Goal: Task Accomplishment & Management: Manage account settings

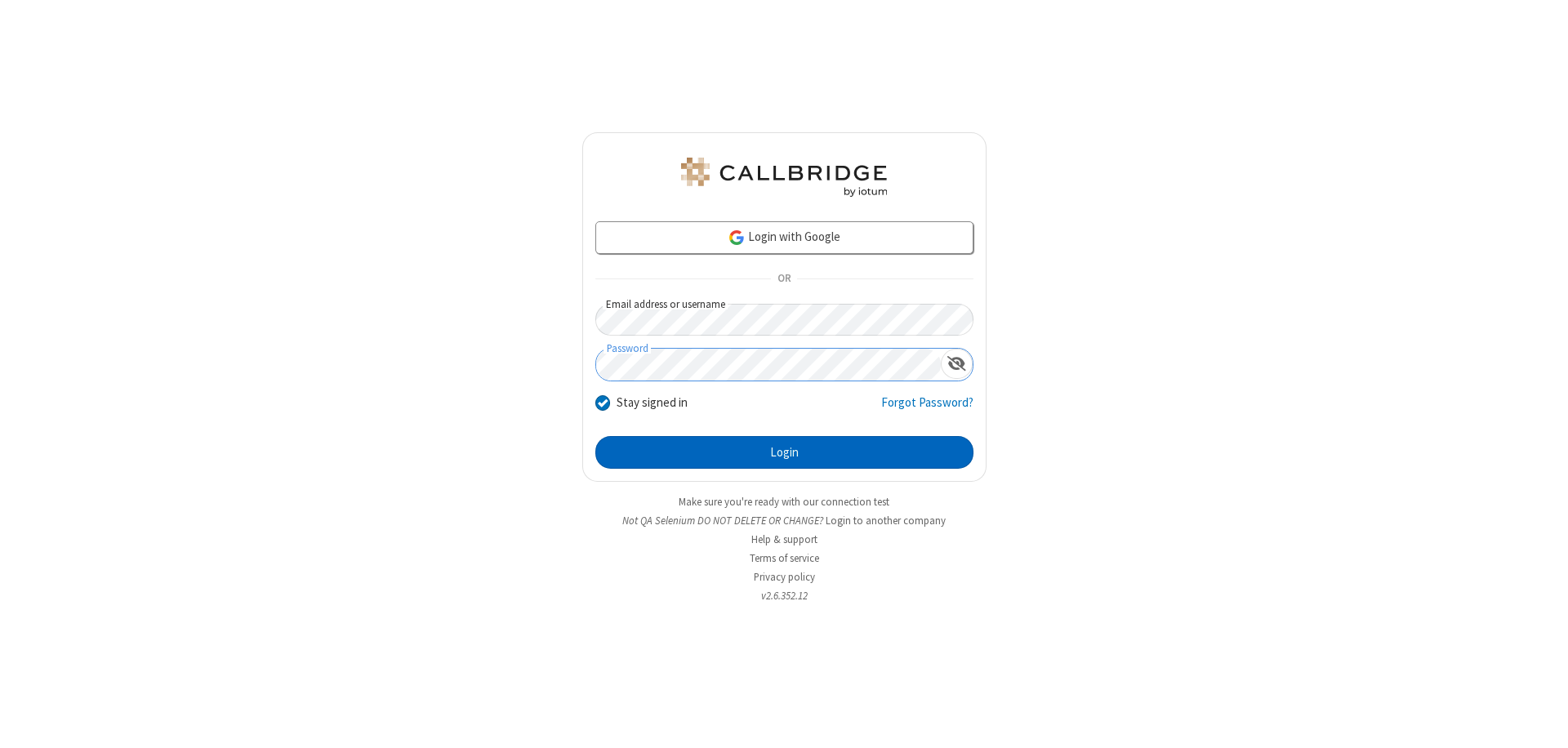
click at [784, 452] on button "Login" at bounding box center [784, 452] width 378 height 32
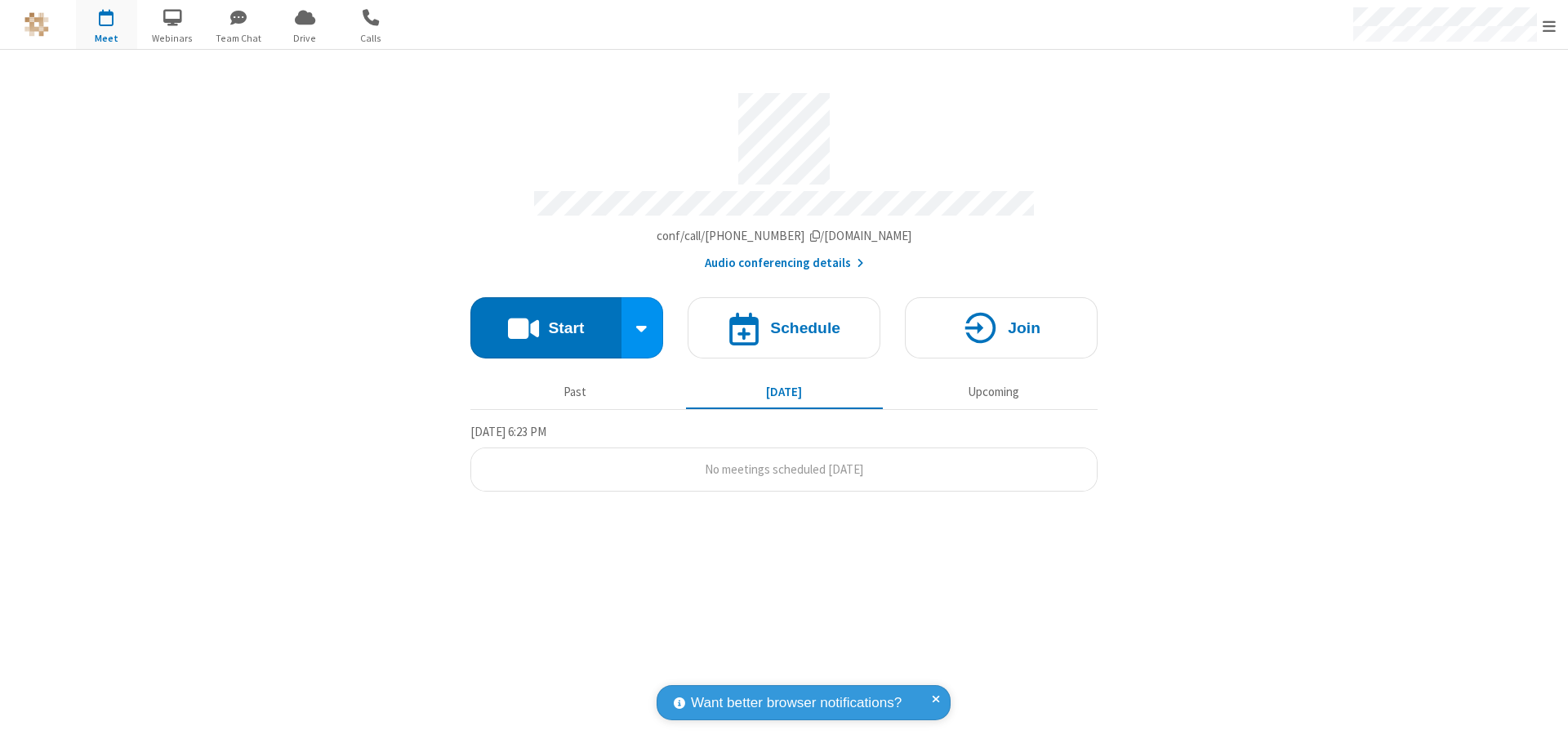
click at [1549, 25] on span "Open menu" at bounding box center [1549, 26] width 13 height 16
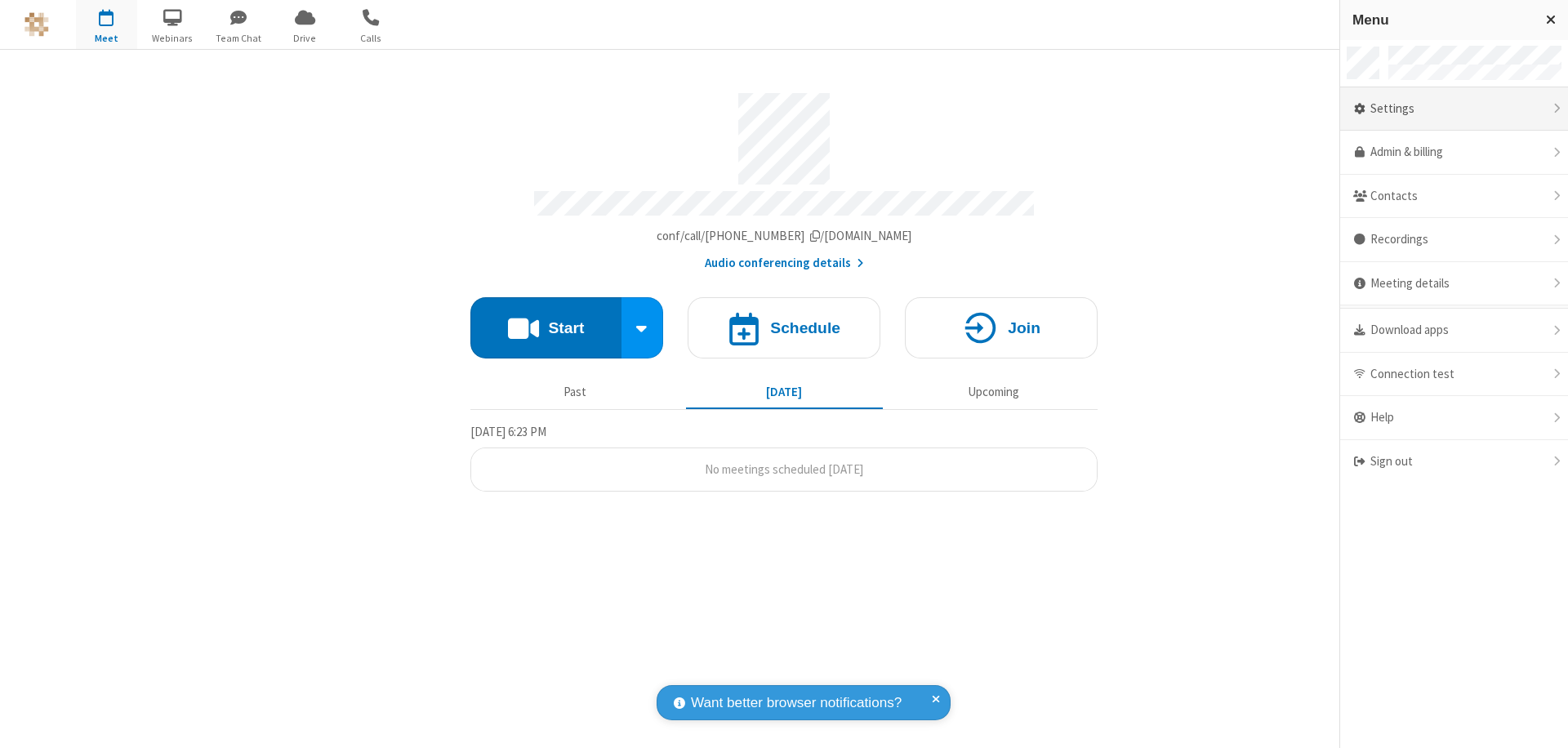
click at [1453, 109] on div "Settings" at bounding box center [1453, 109] width 227 height 44
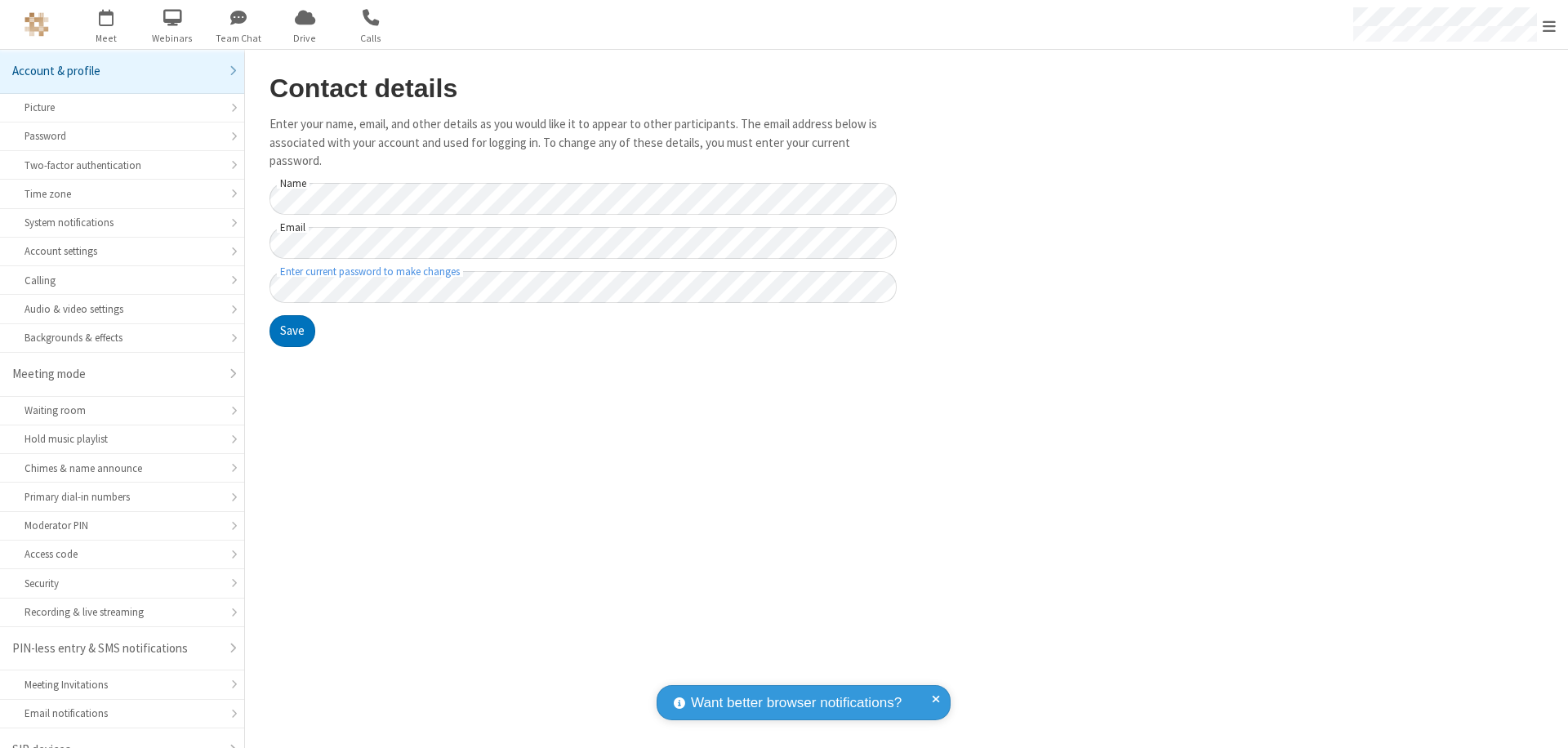
scroll to position [23, 0]
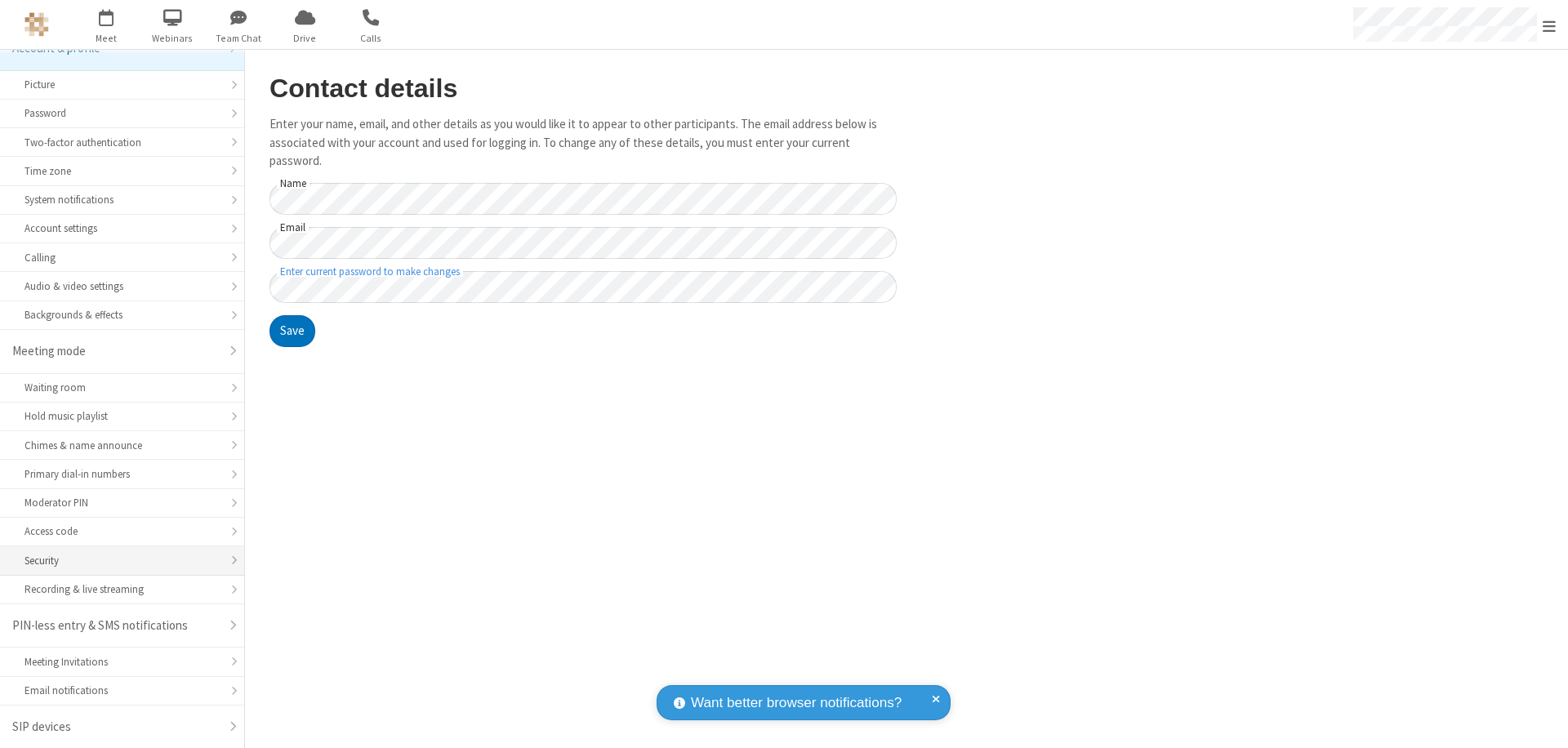
click at [116, 560] on div "Security" at bounding box center [122, 561] width 195 height 15
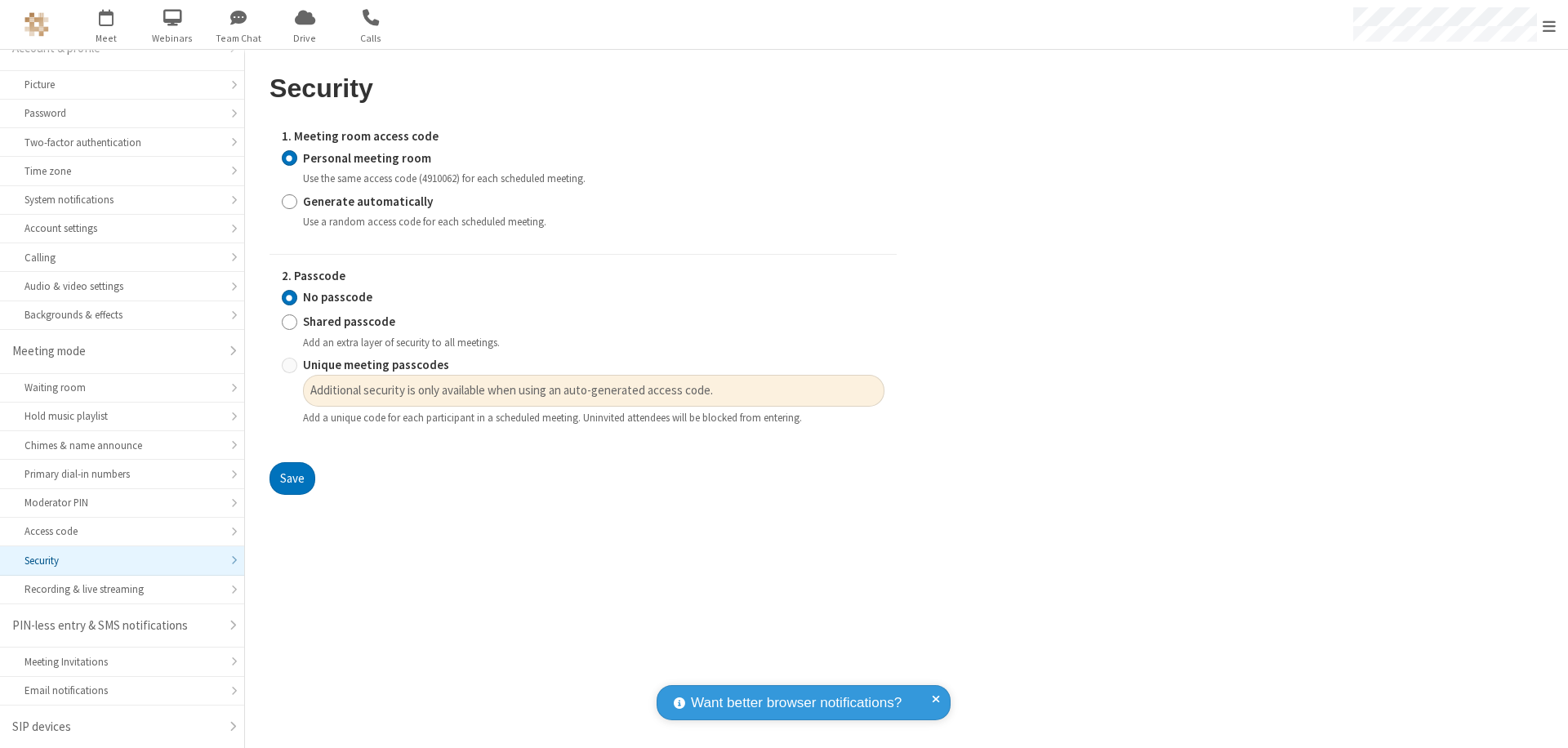
click at [289, 201] on input "Generate automatically" at bounding box center [290, 202] width 15 height 17
radio input "true"
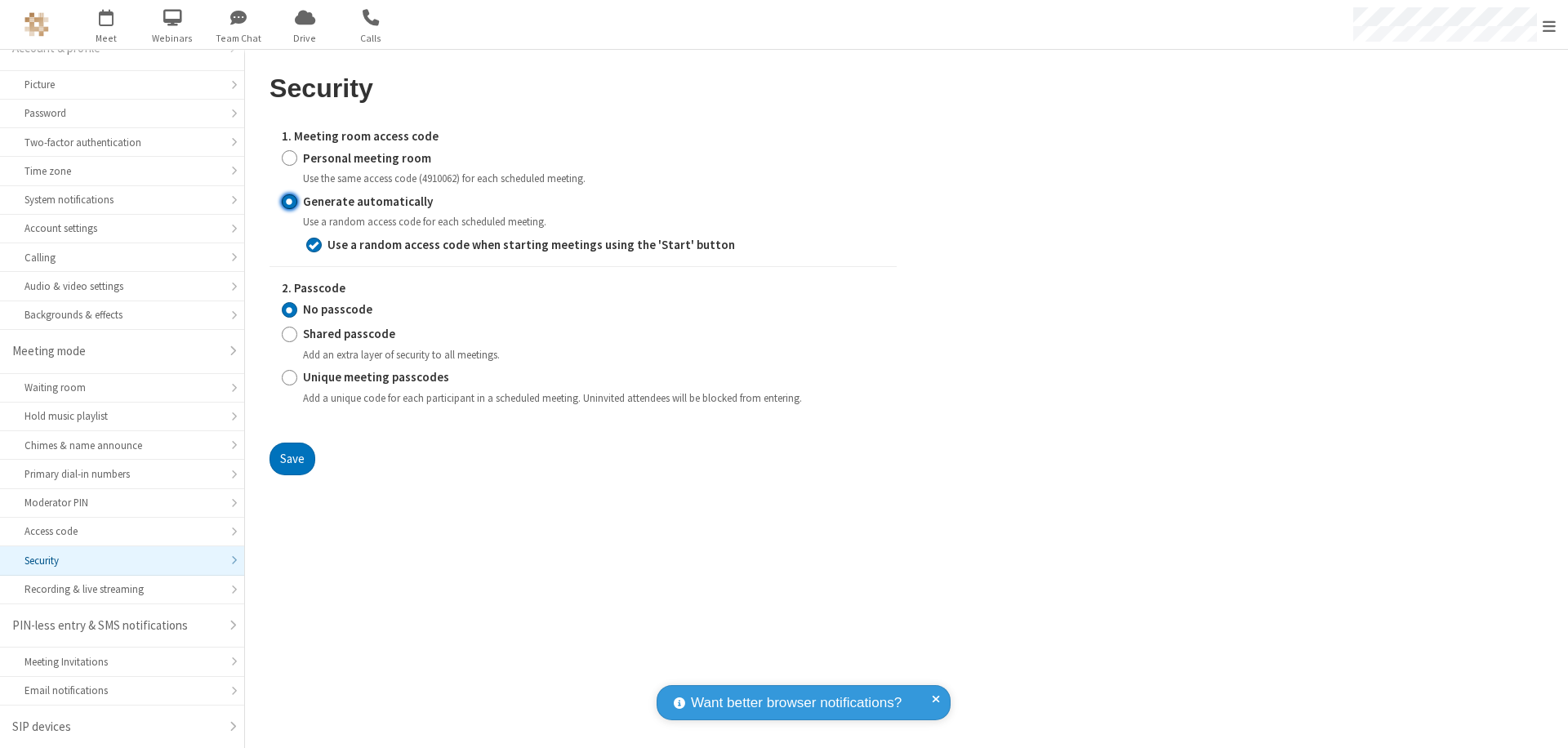
click at [289, 333] on input "Shared passcode" at bounding box center [290, 334] width 15 height 17
radio input "true"
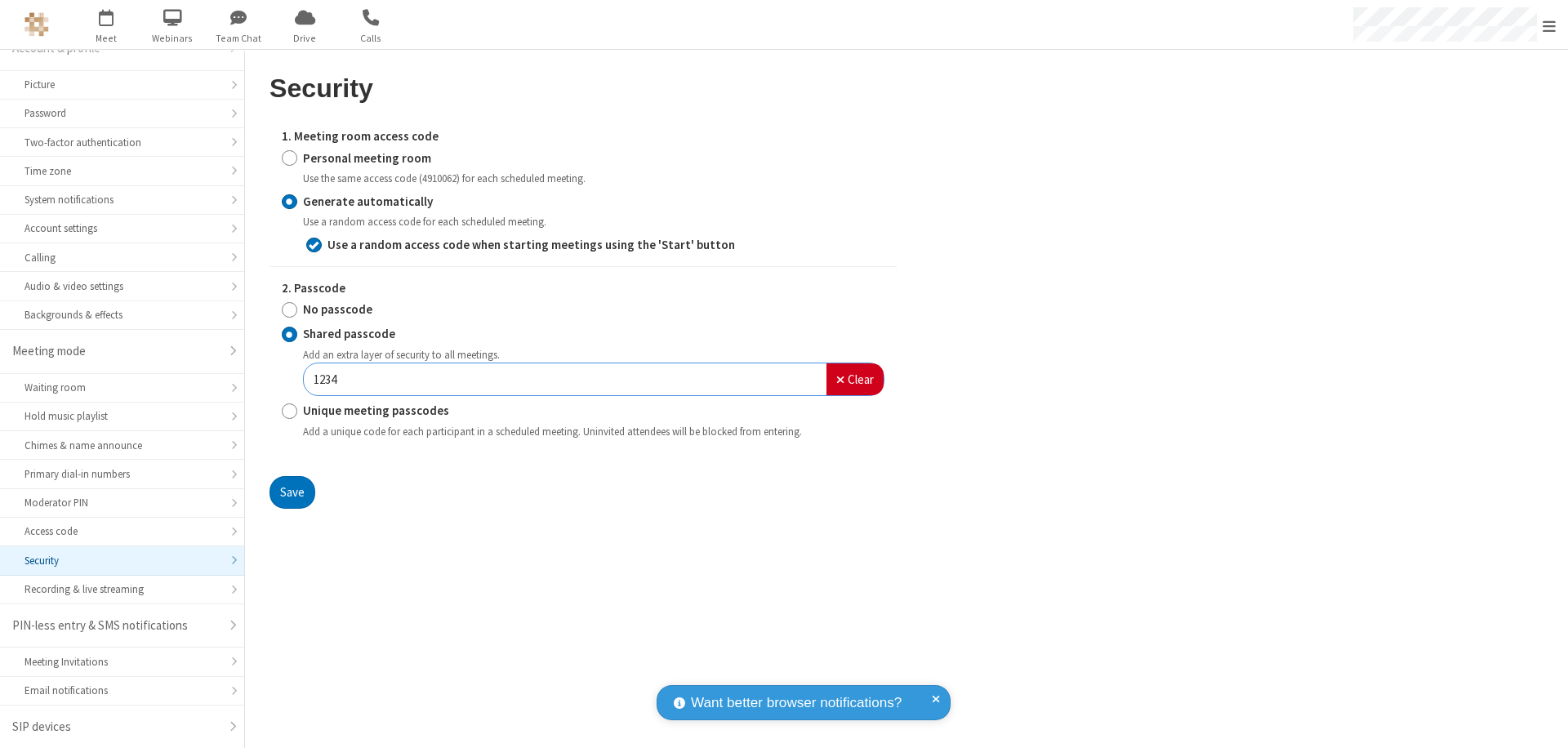
type input "1234"
click at [291, 491] on button "Save" at bounding box center [292, 492] width 46 height 32
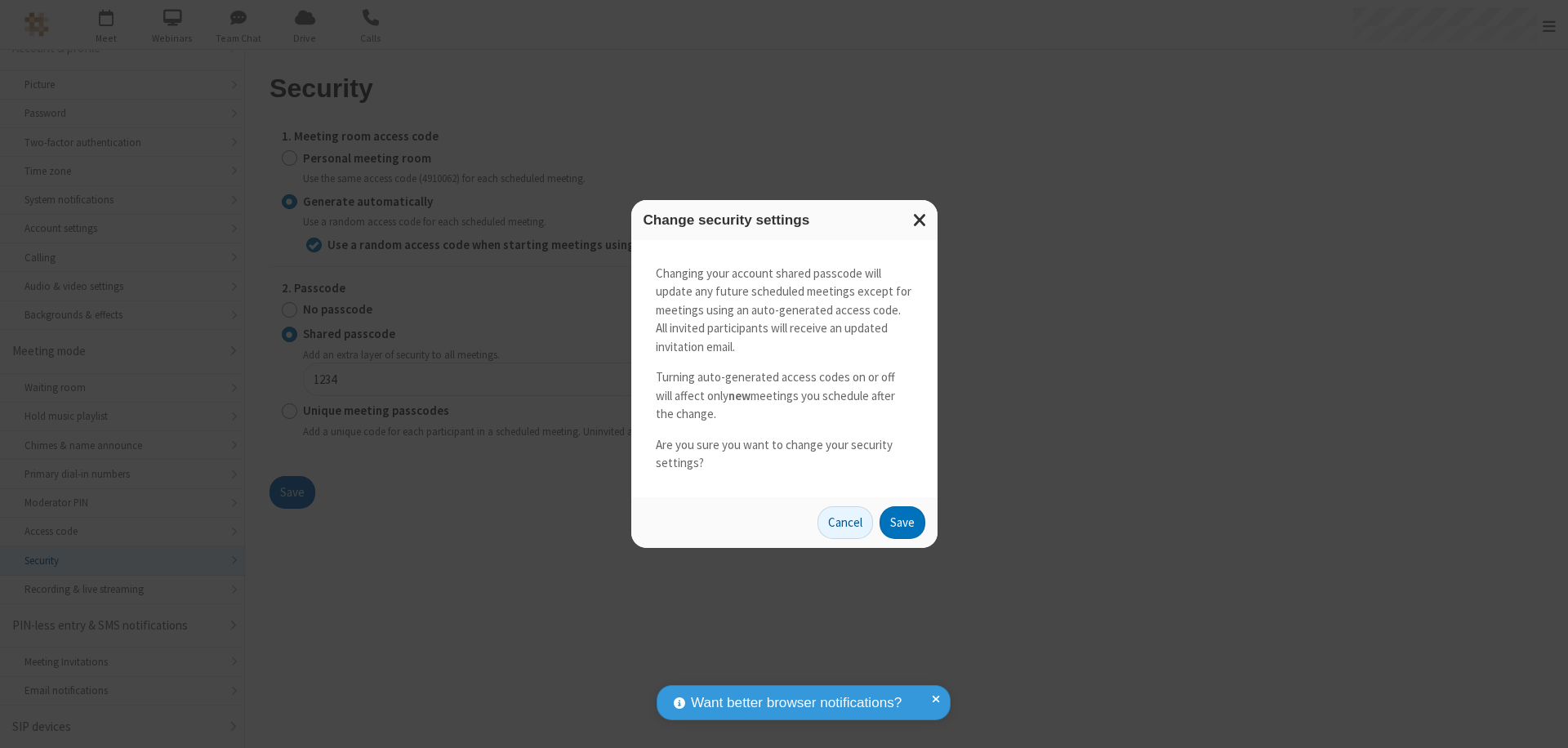
click at [901, 522] on button "Save" at bounding box center [902, 523] width 46 height 32
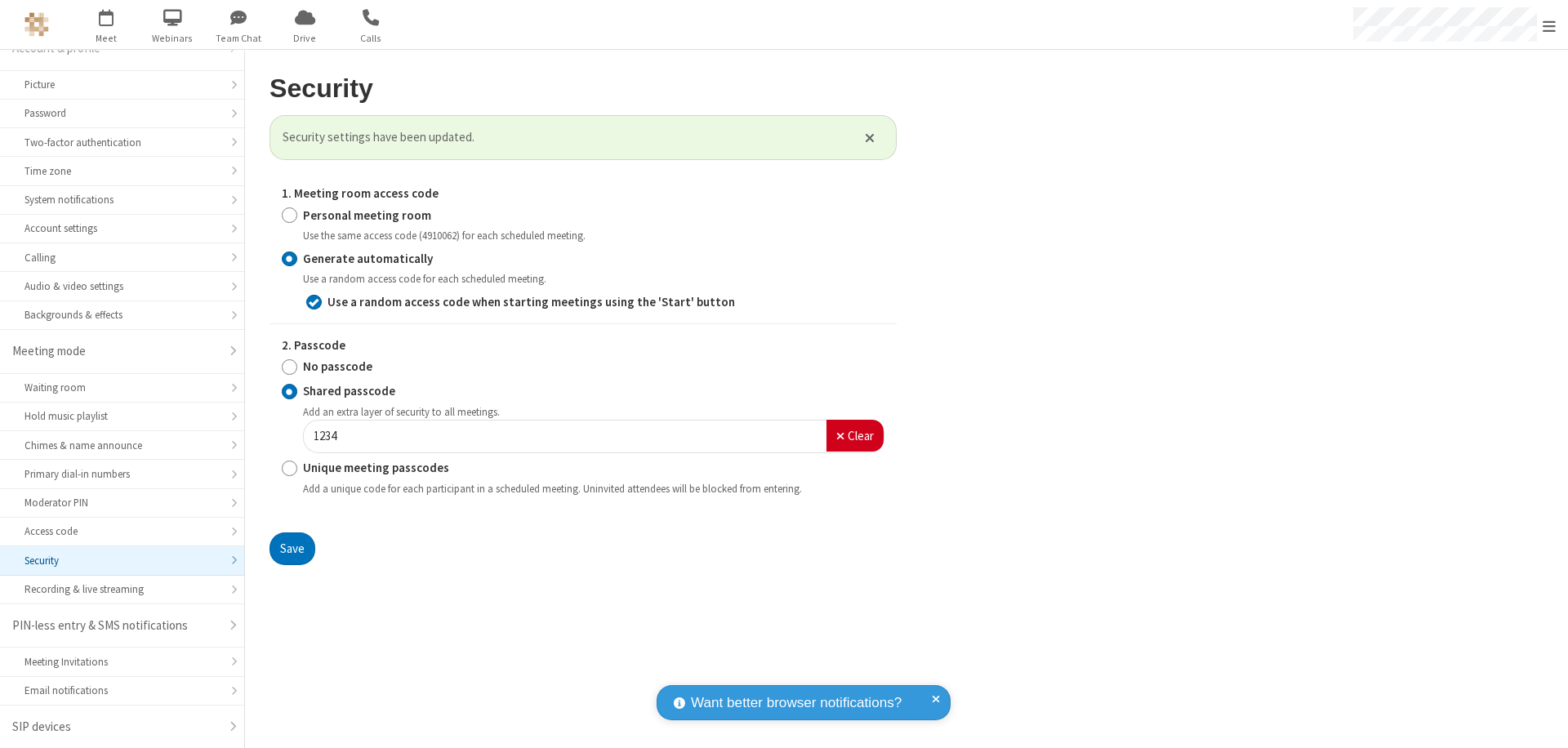
click at [1549, 25] on span "Open menu" at bounding box center [1549, 26] width 13 height 16
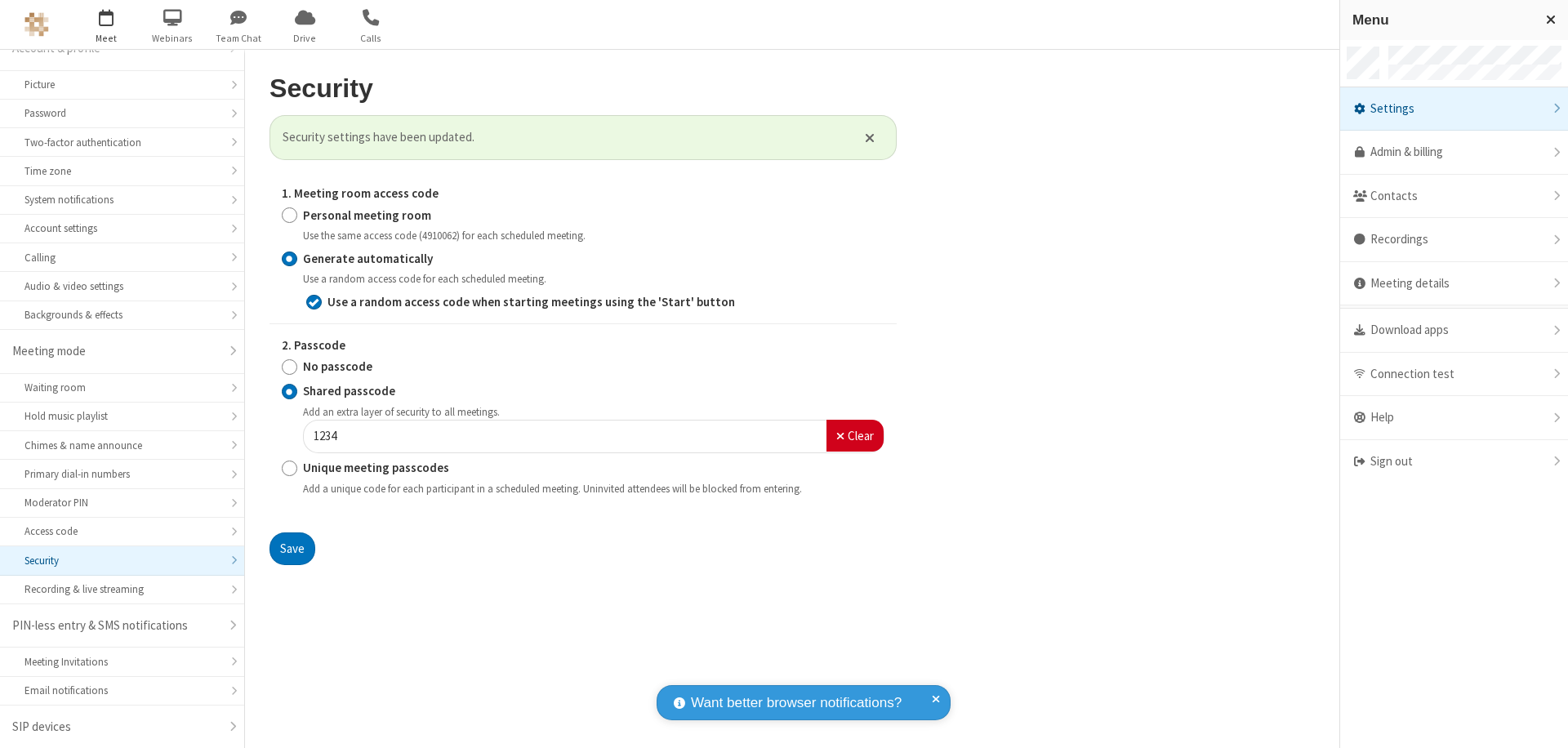
click at [106, 25] on span "button" at bounding box center [106, 16] width 61 height 28
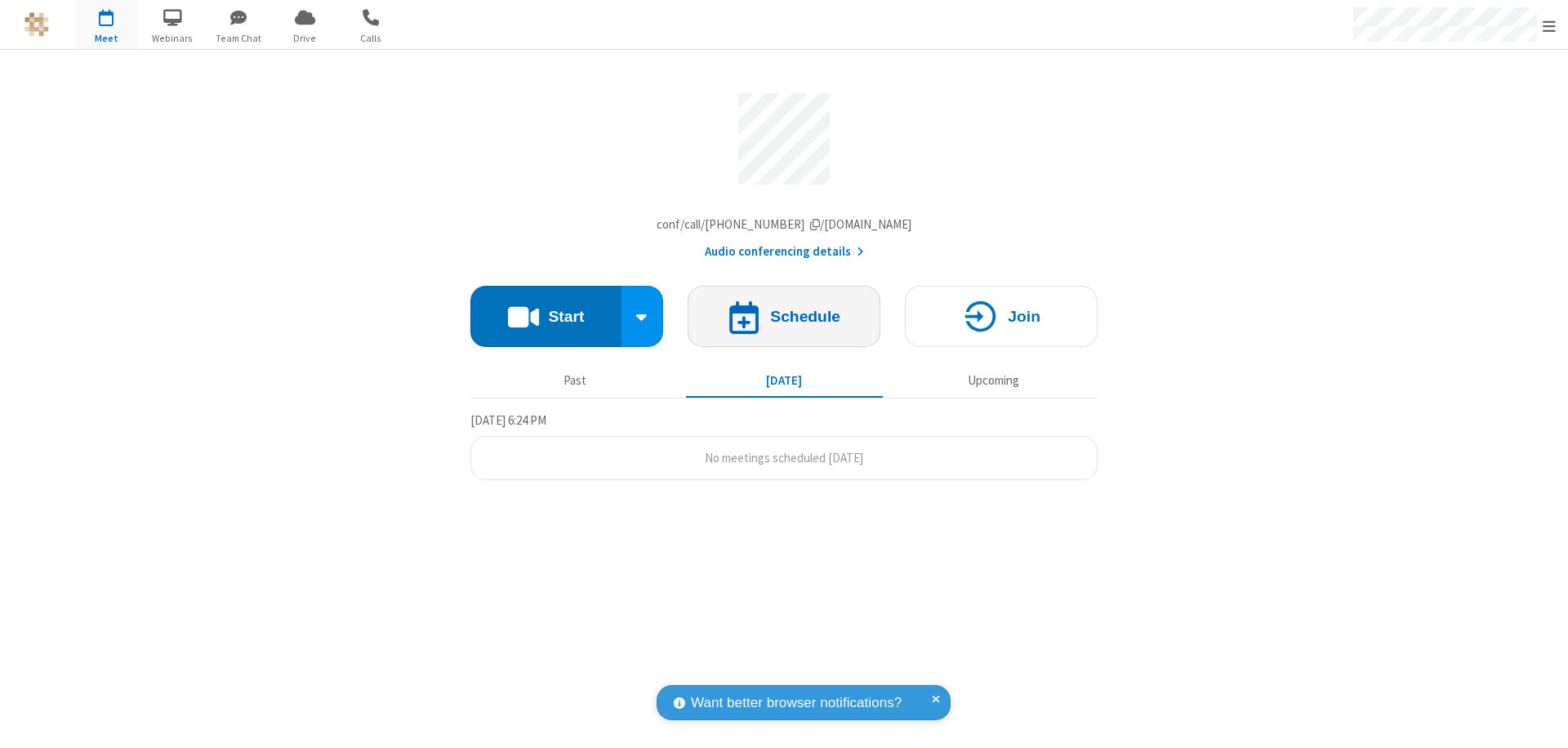
click at [784, 320] on h4 "Schedule" at bounding box center [805, 316] width 70 height 15
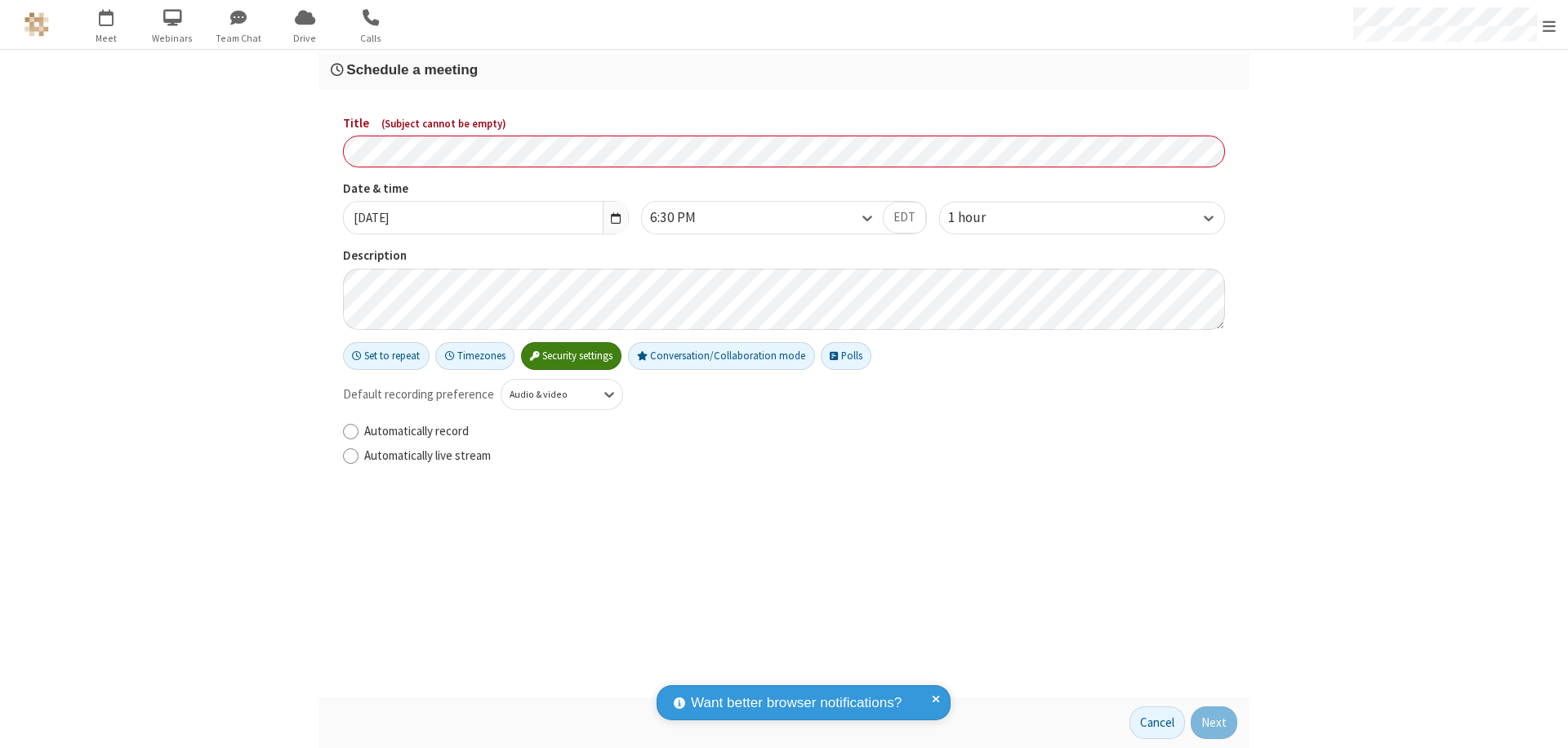
click at [784, 70] on h3 "Schedule a meeting" at bounding box center [784, 70] width 907 height 15
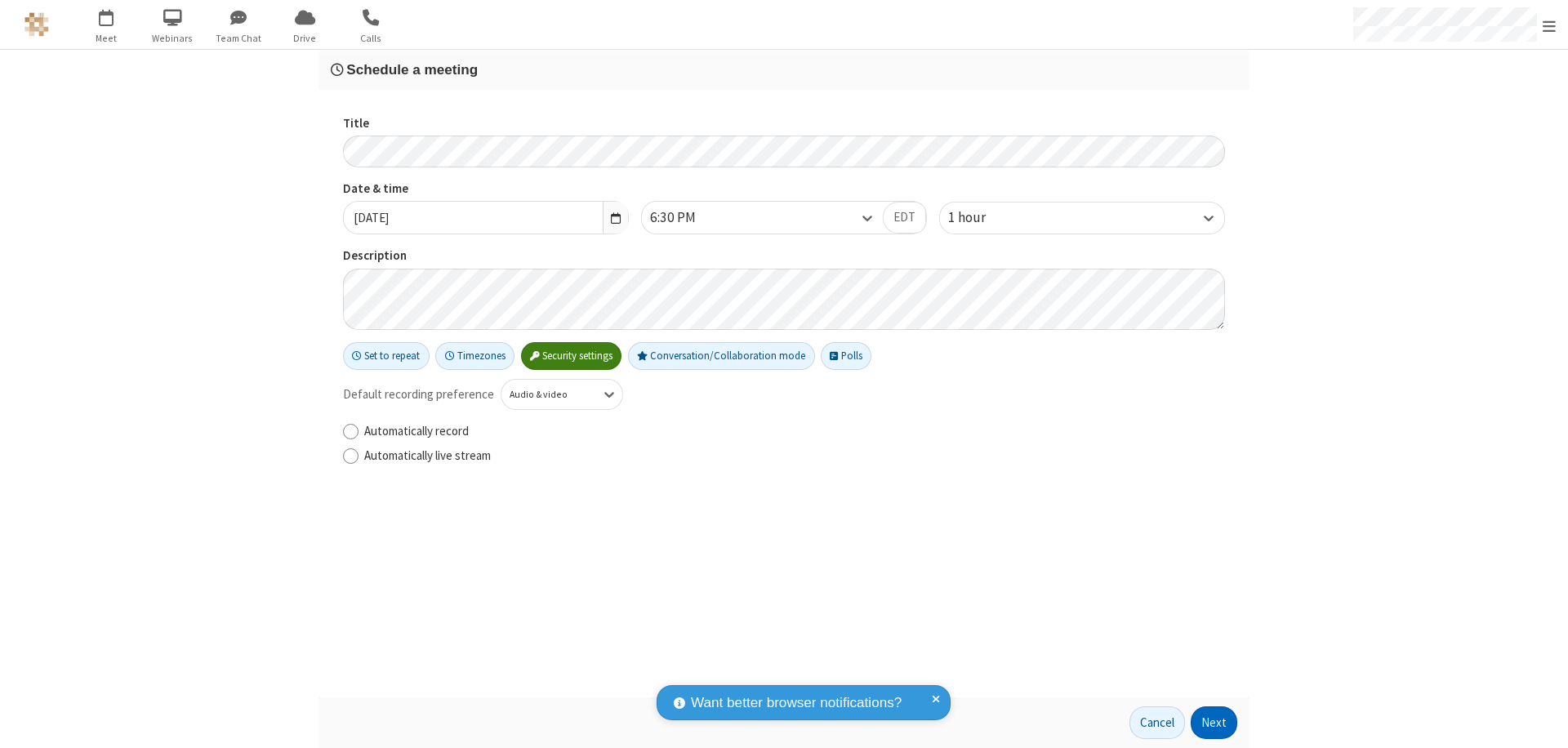
click at [1214, 722] on button "Next" at bounding box center [1214, 722] width 47 height 32
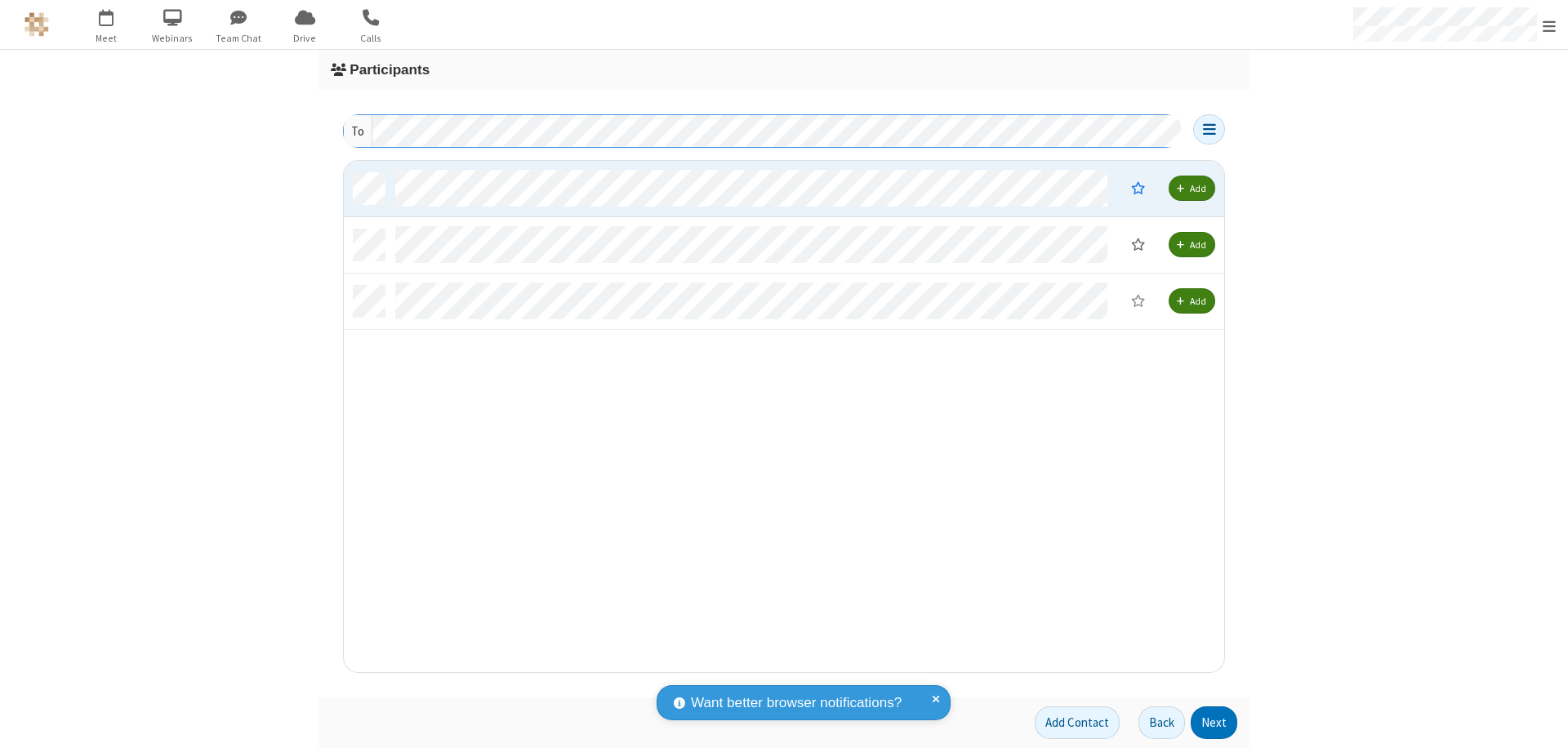
scroll to position [499, 868]
click at [1214, 722] on button "Next" at bounding box center [1214, 722] width 47 height 32
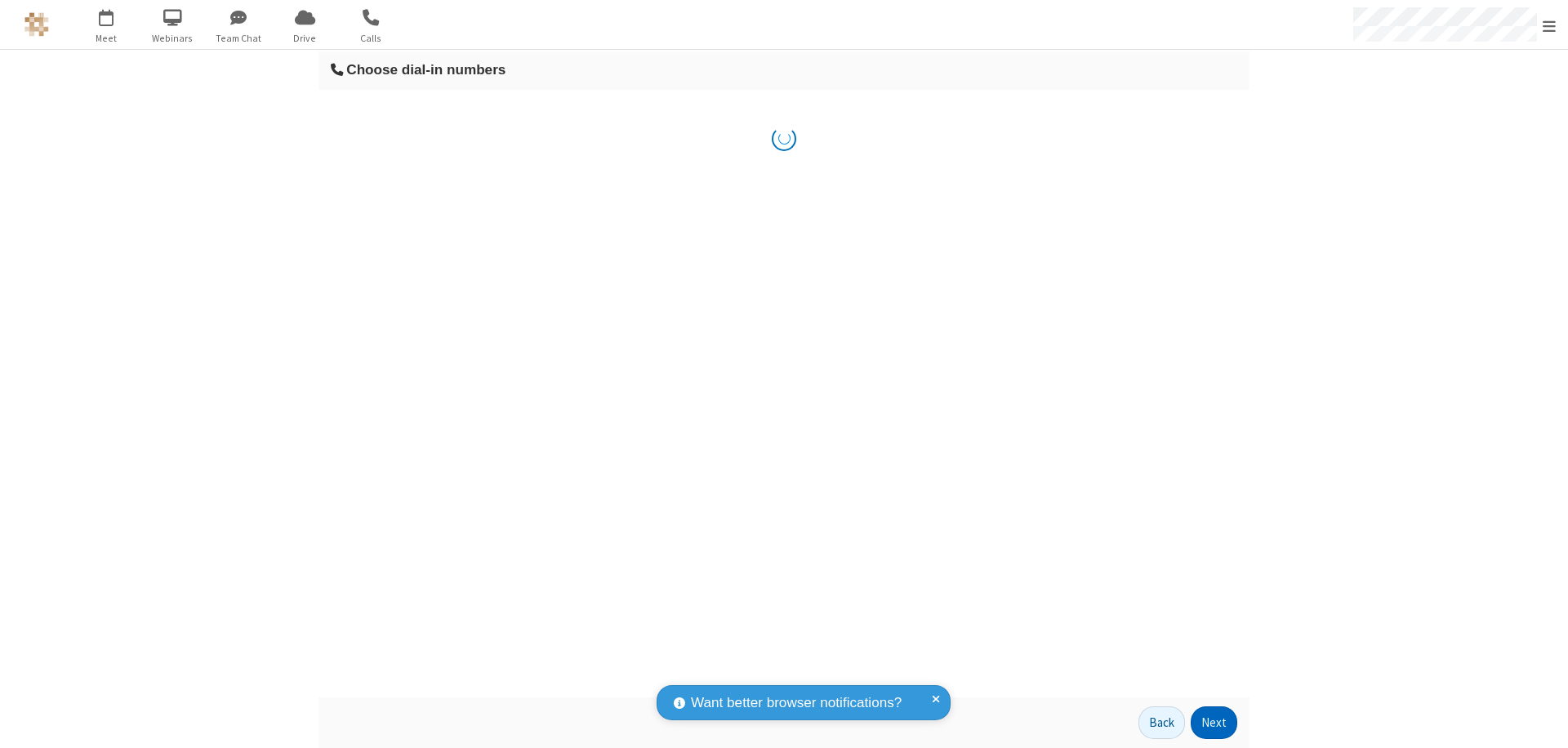
click at [1214, 722] on button "Next" at bounding box center [1214, 722] width 47 height 32
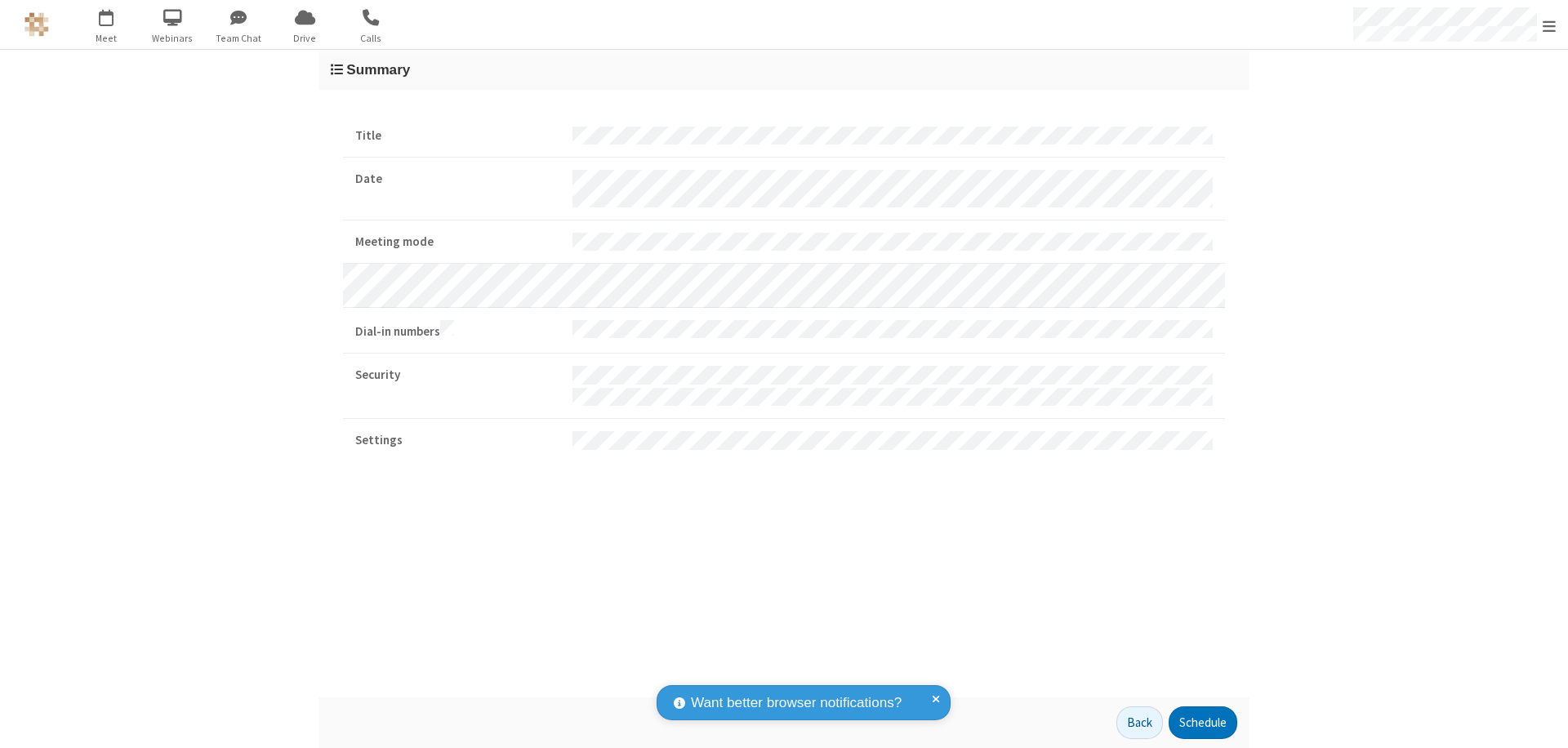
click at [1202, 722] on button "Schedule" at bounding box center [1203, 722] width 69 height 32
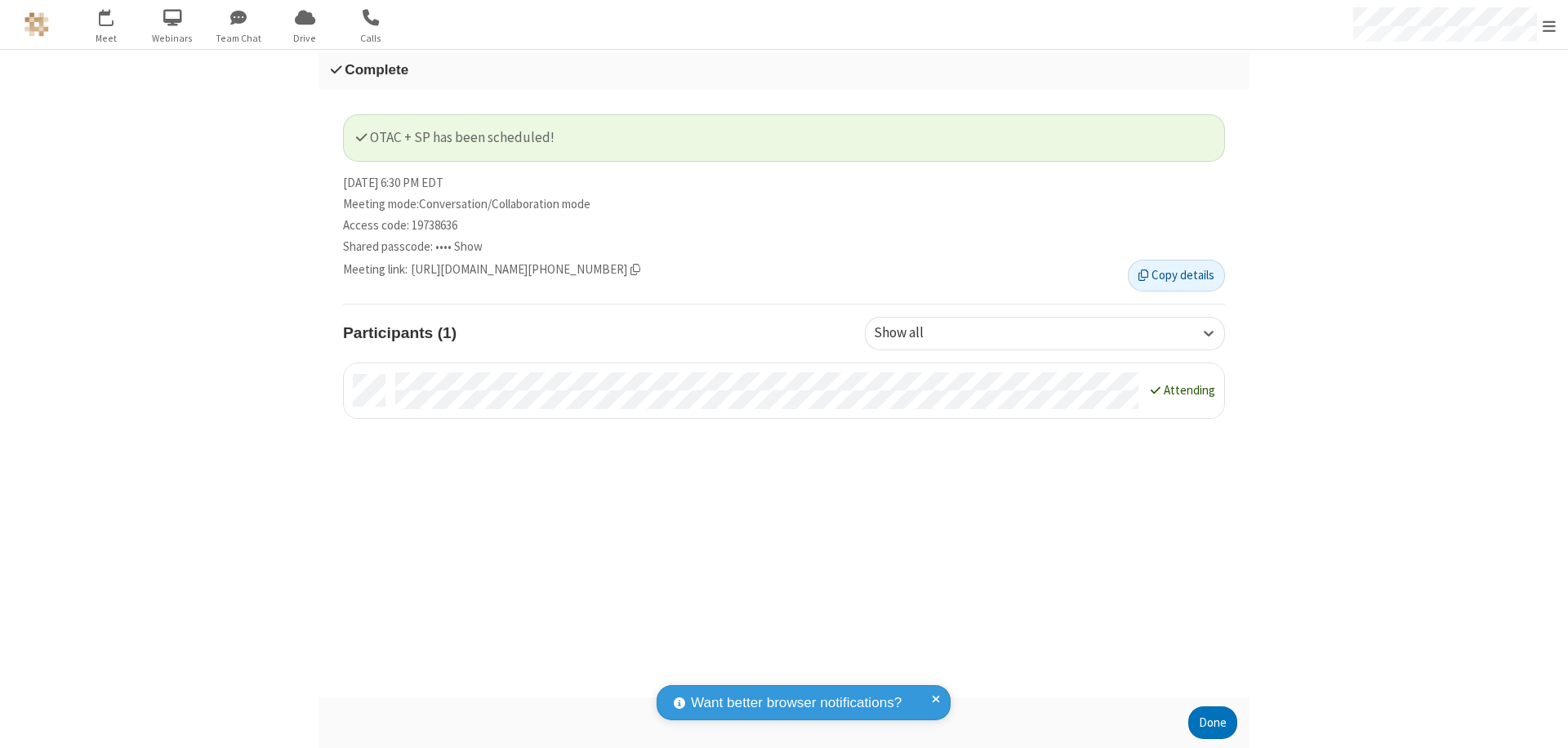
click at [1549, 25] on span "Open menu" at bounding box center [1549, 26] width 13 height 16
click at [1453, 461] on div "Sign out" at bounding box center [1453, 461] width 227 height 43
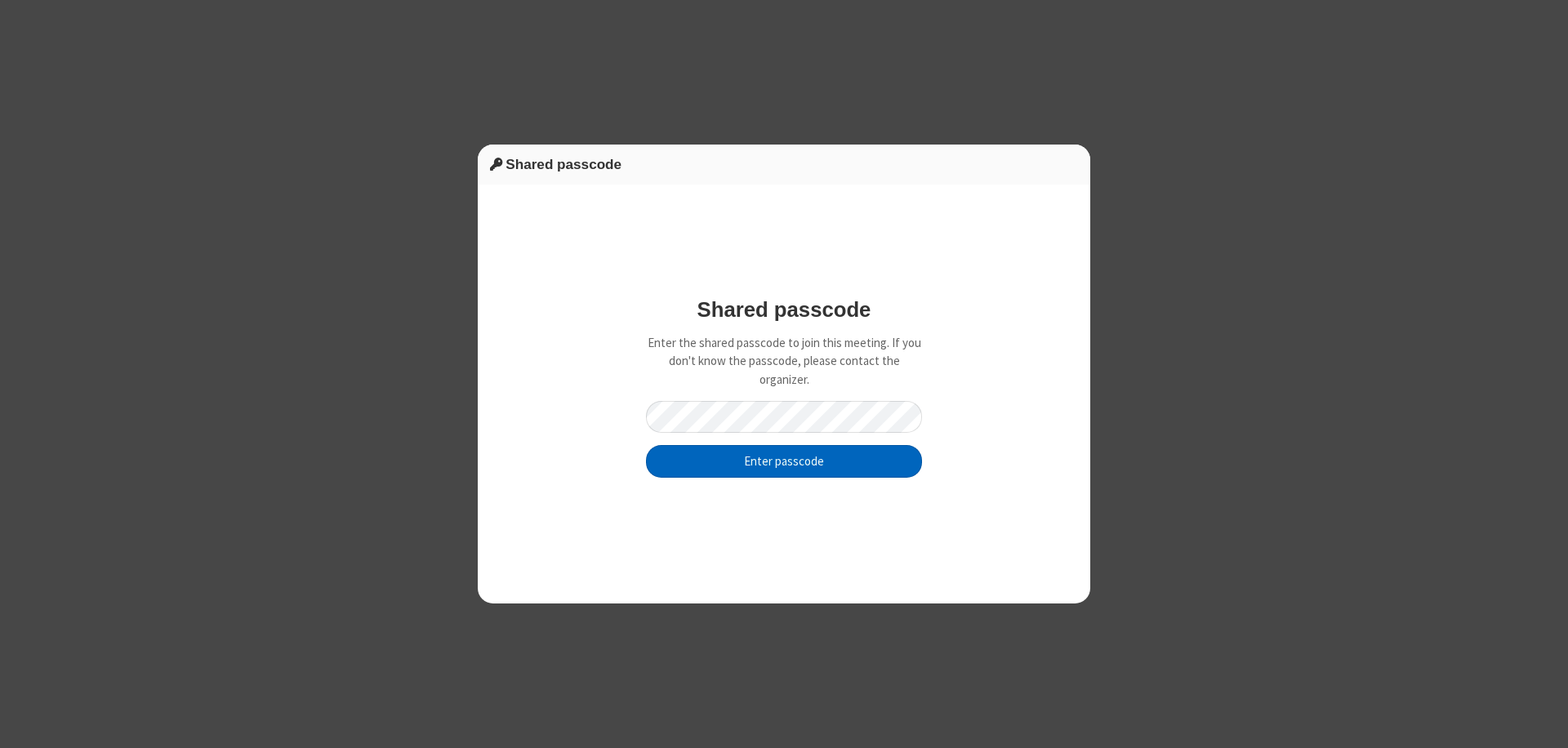
click at [784, 460] on button "Enter passcode" at bounding box center [784, 461] width 276 height 32
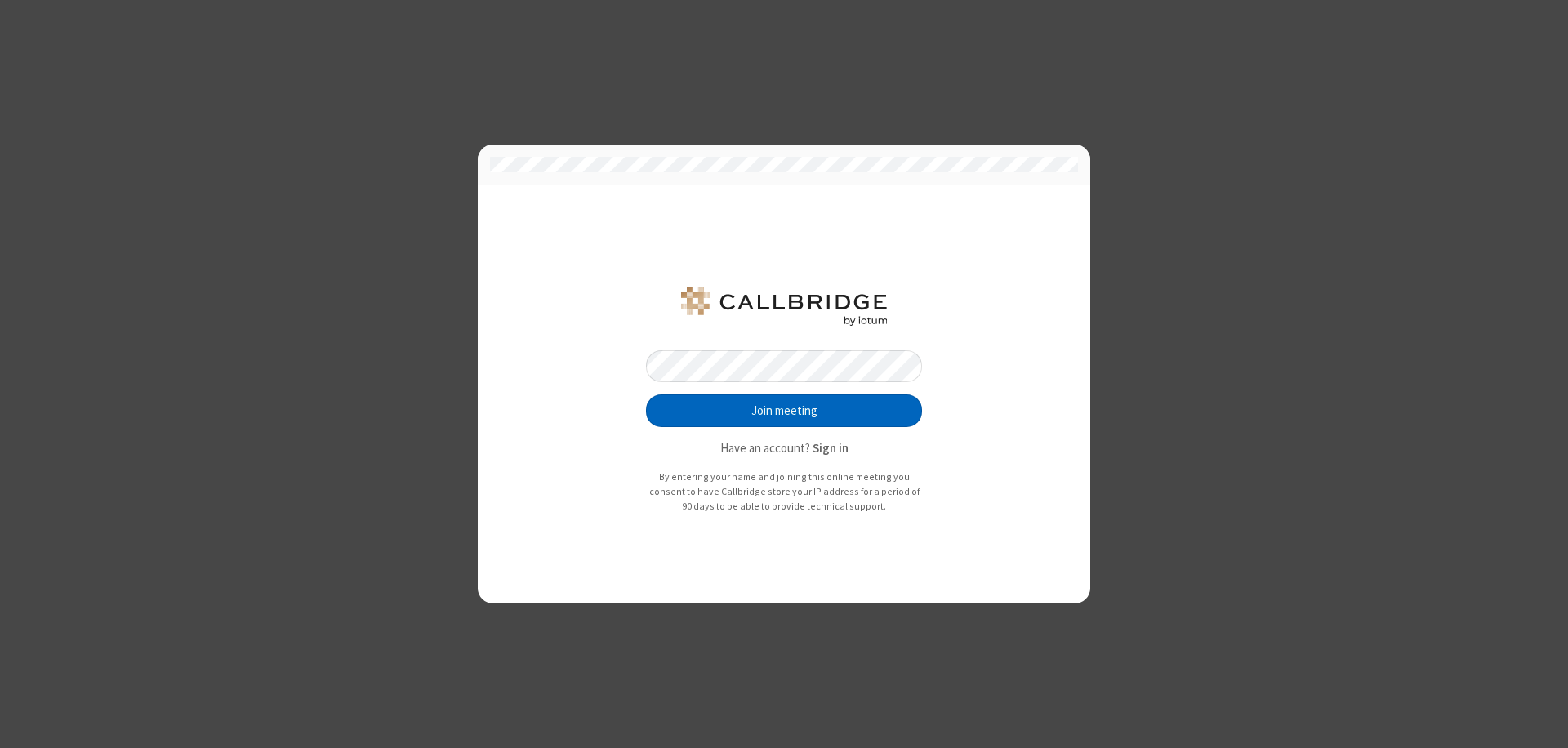
click at [784, 411] on button "Join meeting" at bounding box center [784, 411] width 276 height 32
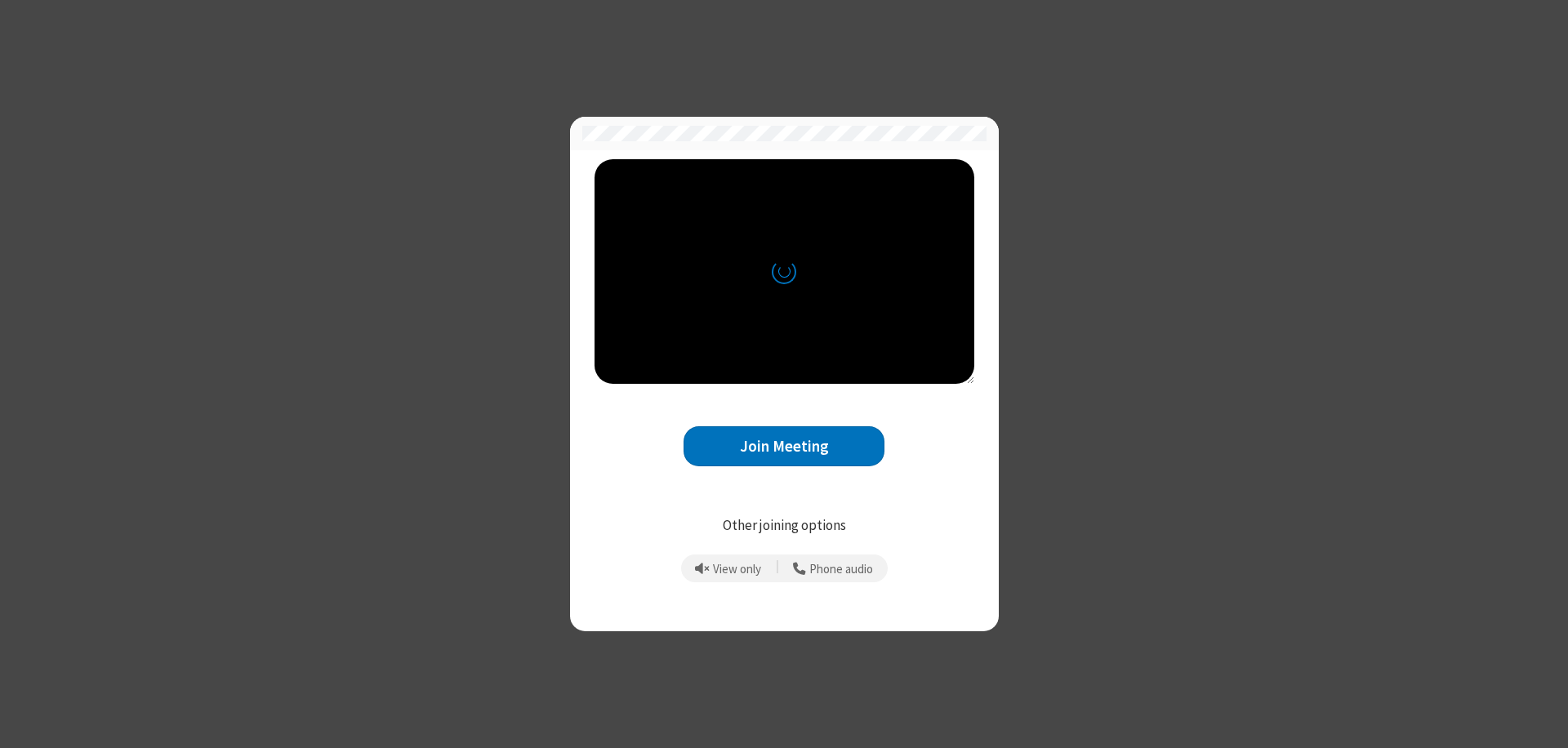
click at [784, 446] on button "Join Meeting" at bounding box center [784, 446] width 201 height 40
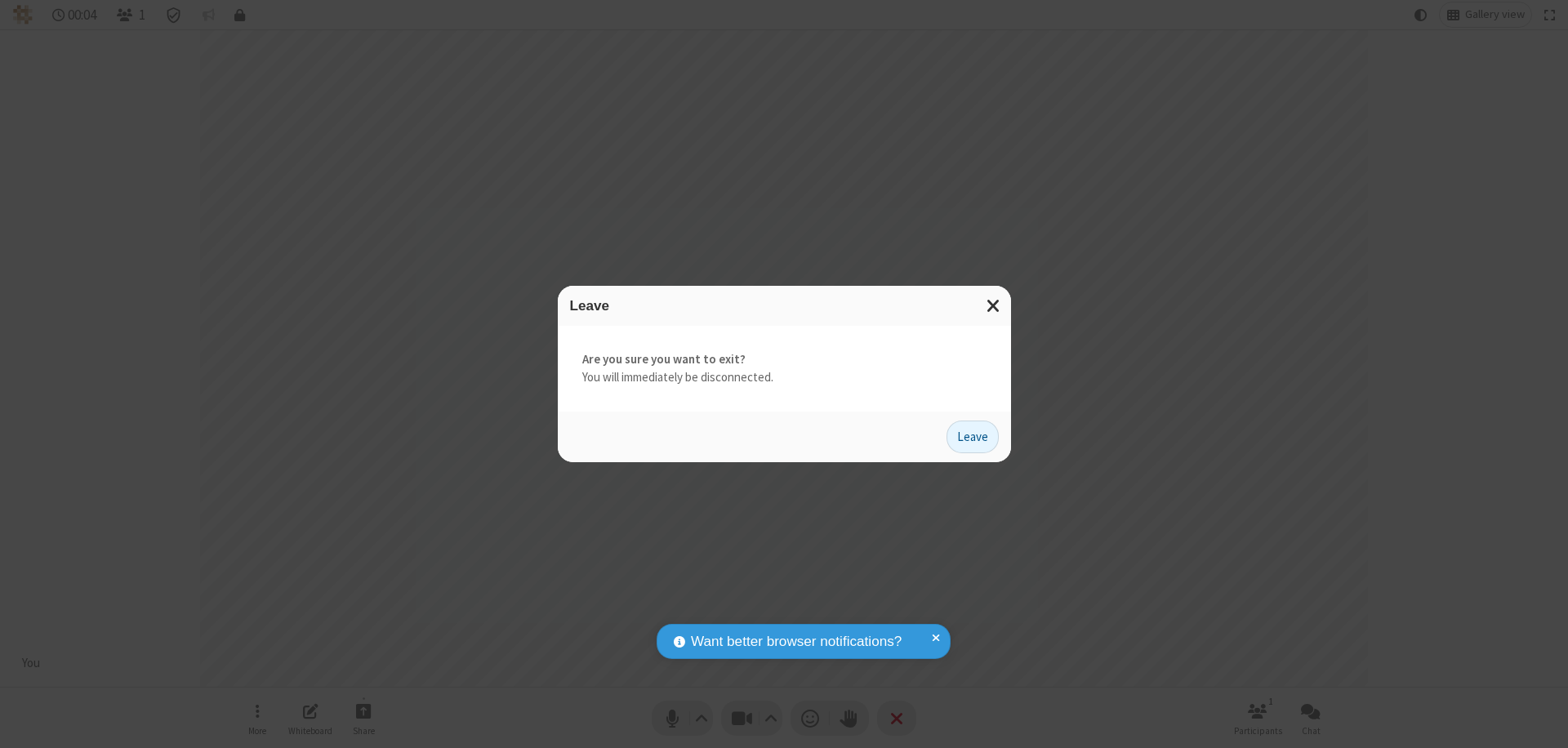
click at [973, 436] on button "Leave" at bounding box center [972, 437] width 53 height 32
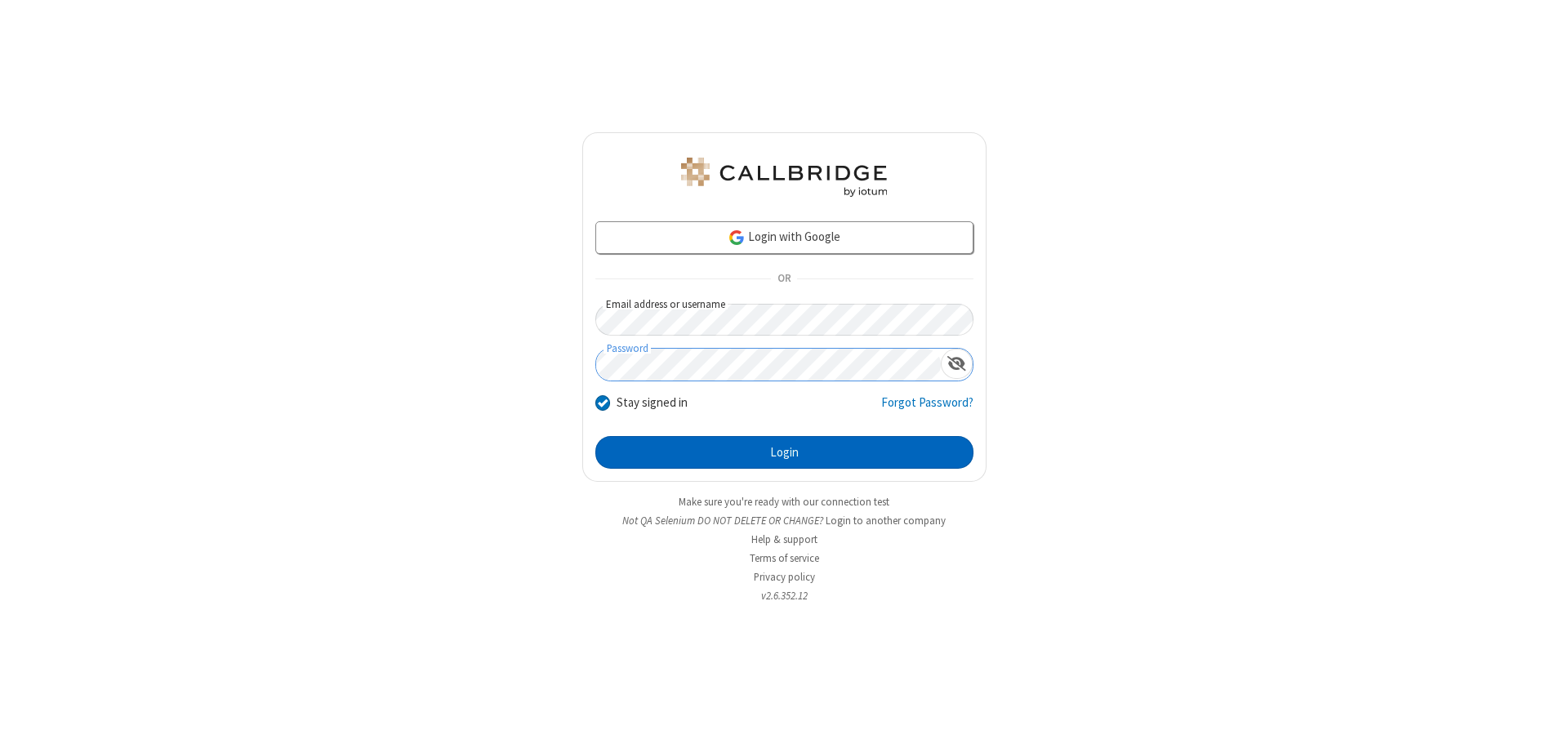
click at [784, 452] on button "Login" at bounding box center [784, 452] width 378 height 32
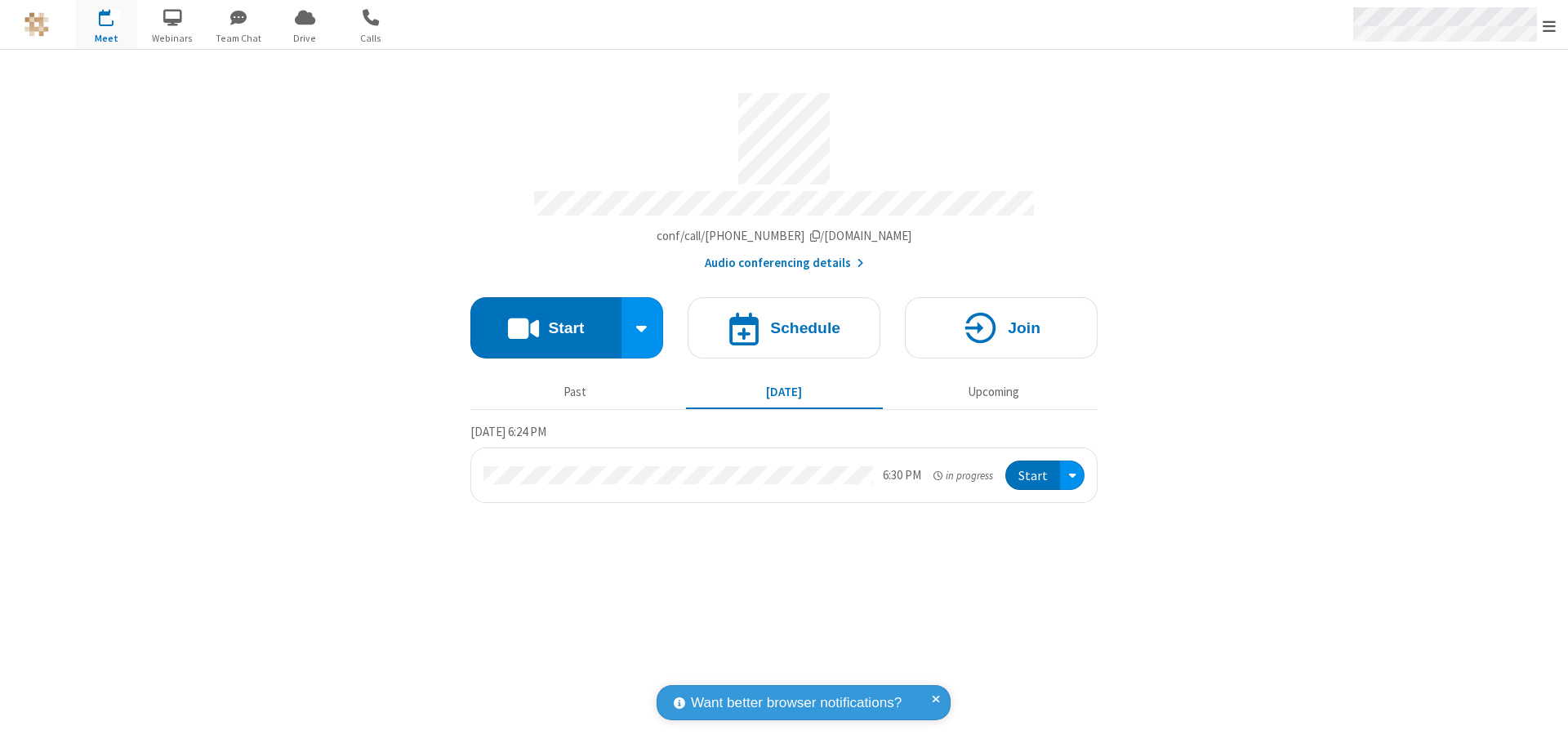
click at [1549, 25] on span "Open menu" at bounding box center [1549, 26] width 13 height 16
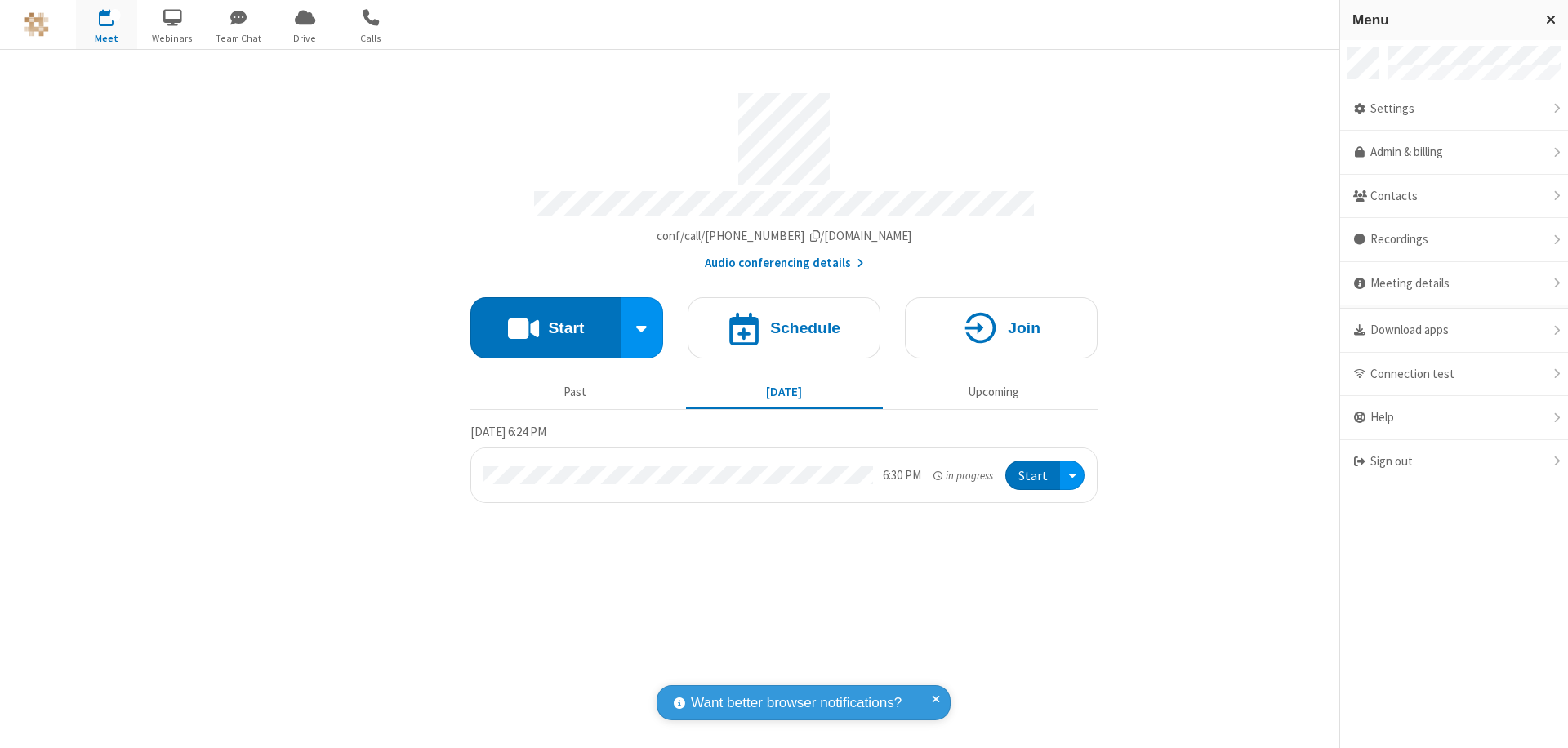
click at [1453, 109] on div "Settings" at bounding box center [1453, 109] width 227 height 44
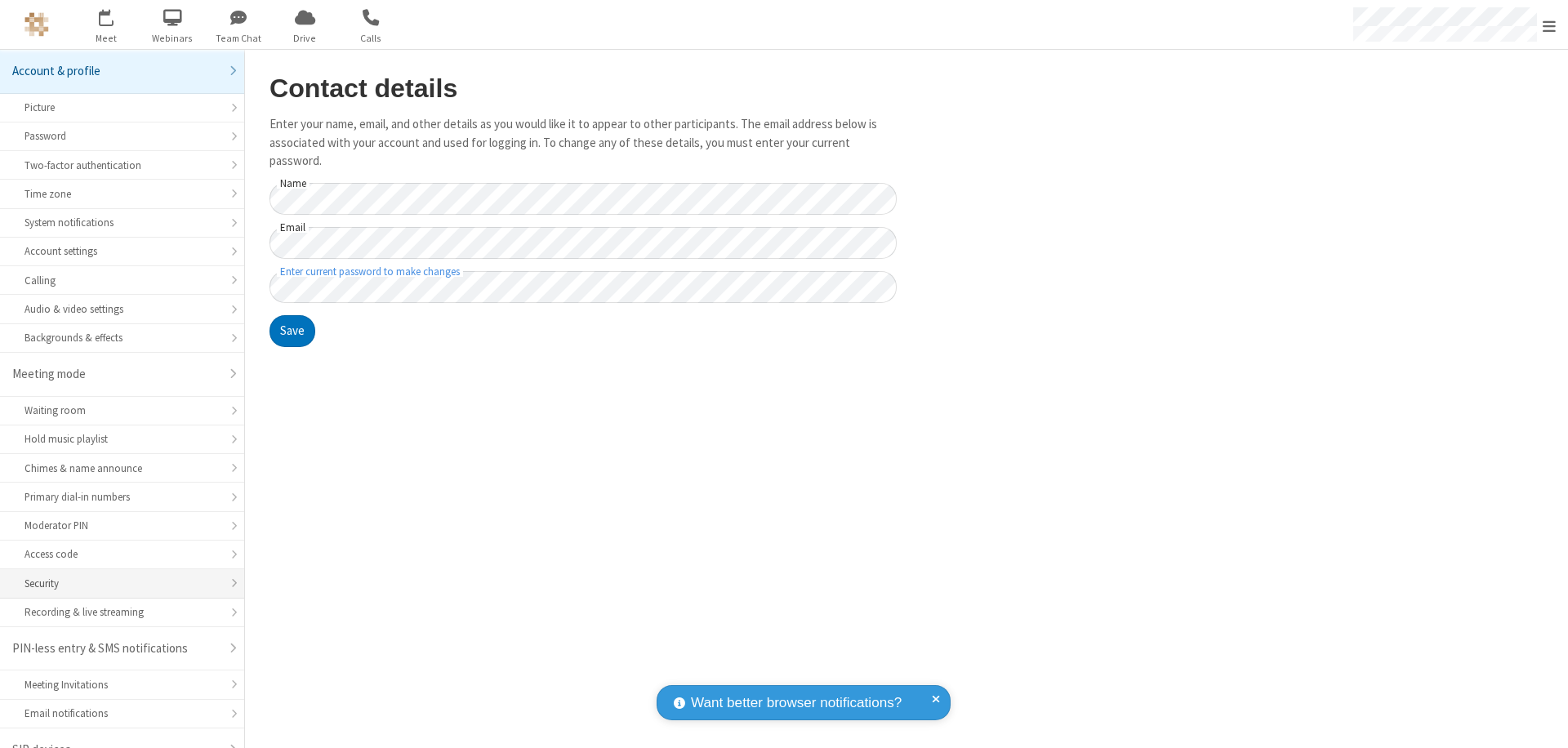
click at [116, 575] on div "Security" at bounding box center [122, 583] width 195 height 15
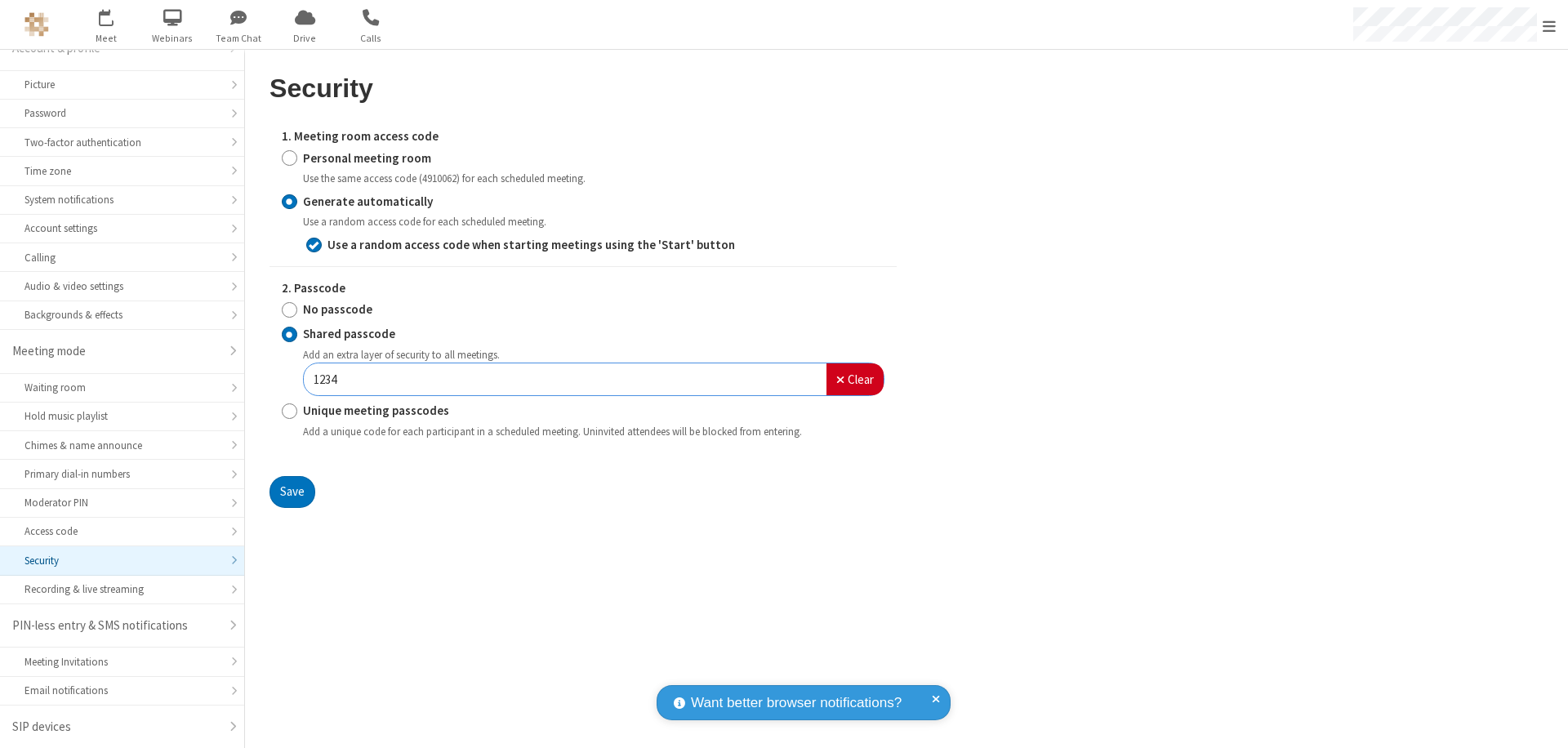
click at [289, 158] on input "Personal meeting room" at bounding box center [290, 158] width 15 height 17
radio input "true"
click at [289, 301] on input "No passcode" at bounding box center [290, 310] width 15 height 17
radio input "true"
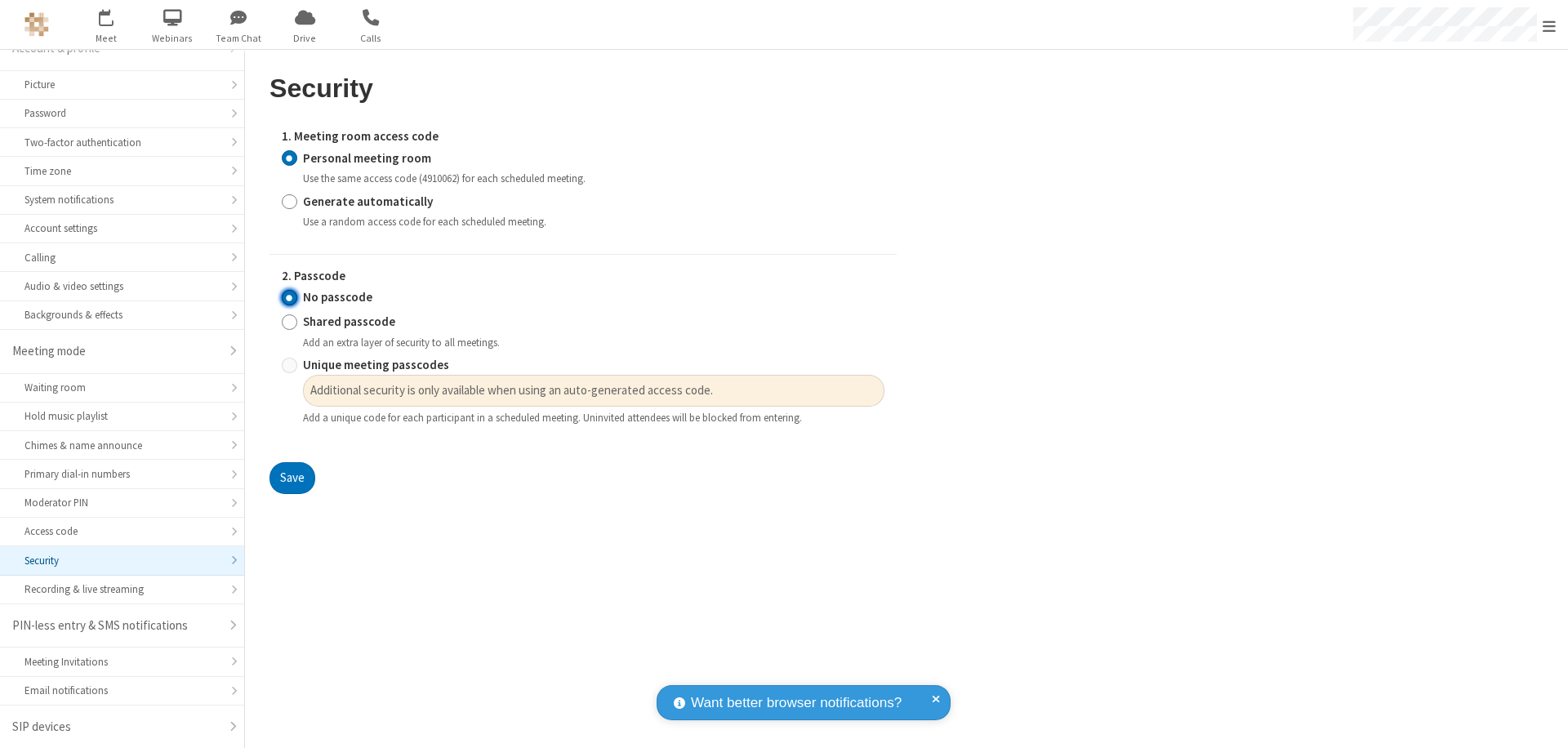
click at [291, 479] on button "Save" at bounding box center [292, 479] width 46 height 32
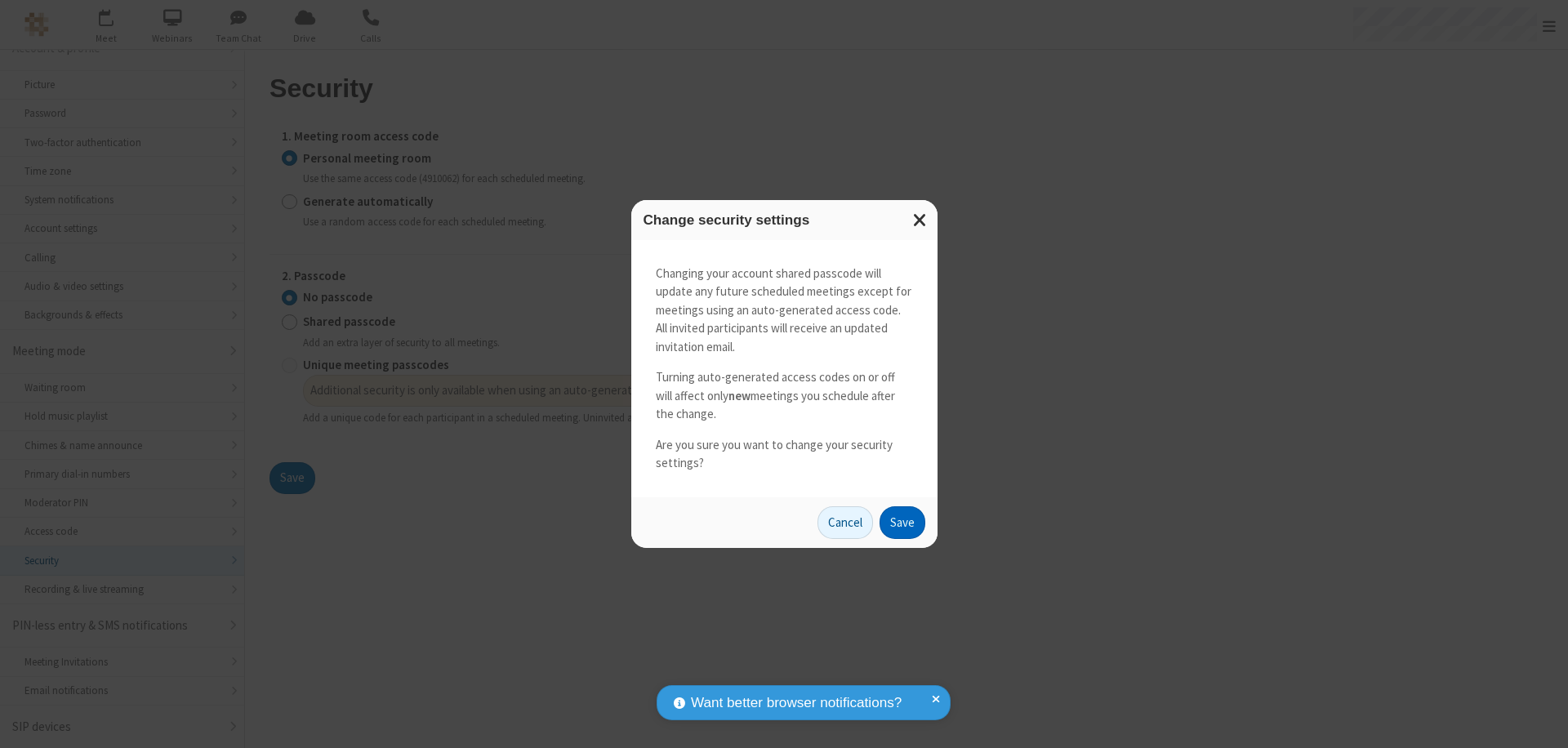
click at [901, 522] on button "Save" at bounding box center [902, 523] width 46 height 32
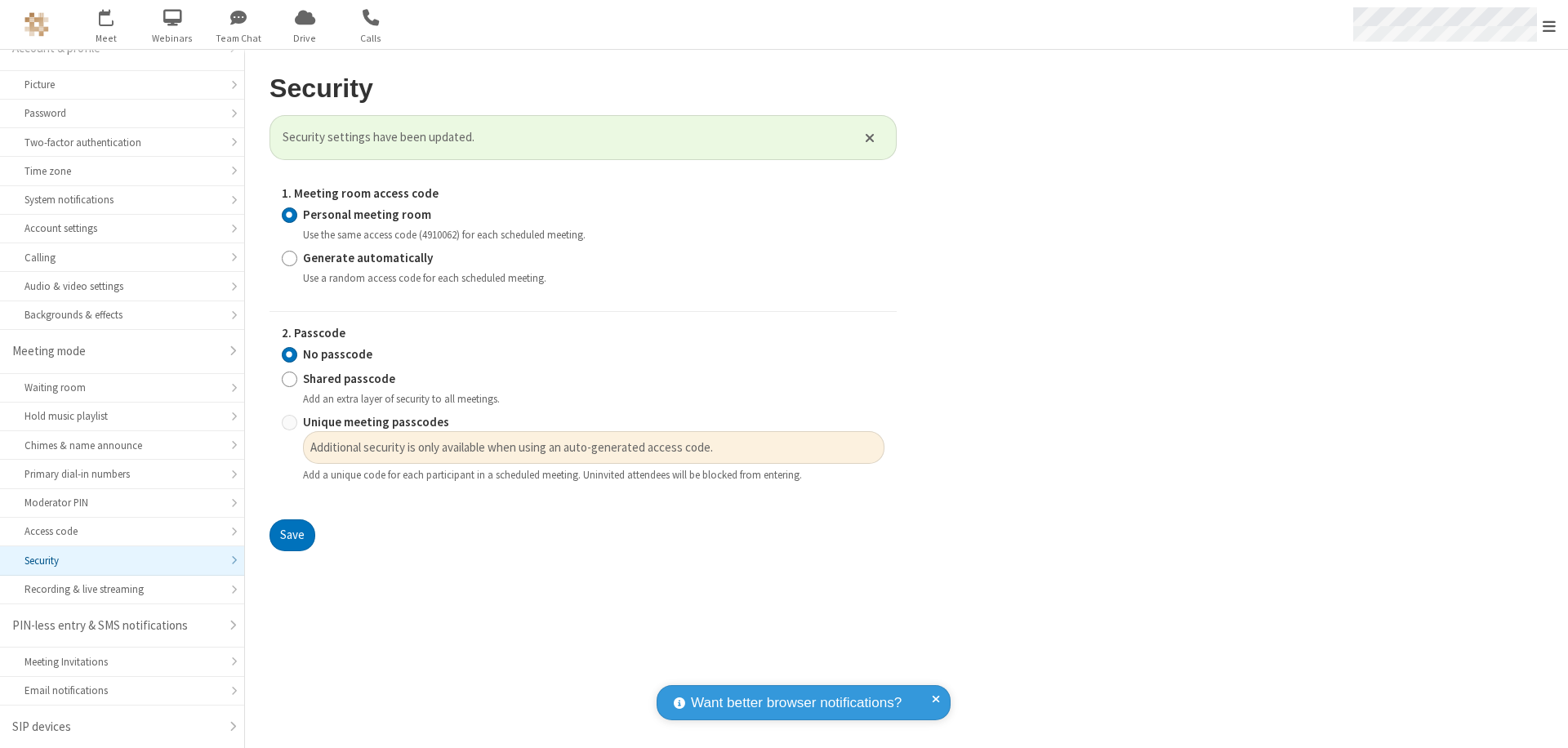
click at [1549, 25] on span "Open menu" at bounding box center [1549, 26] width 13 height 16
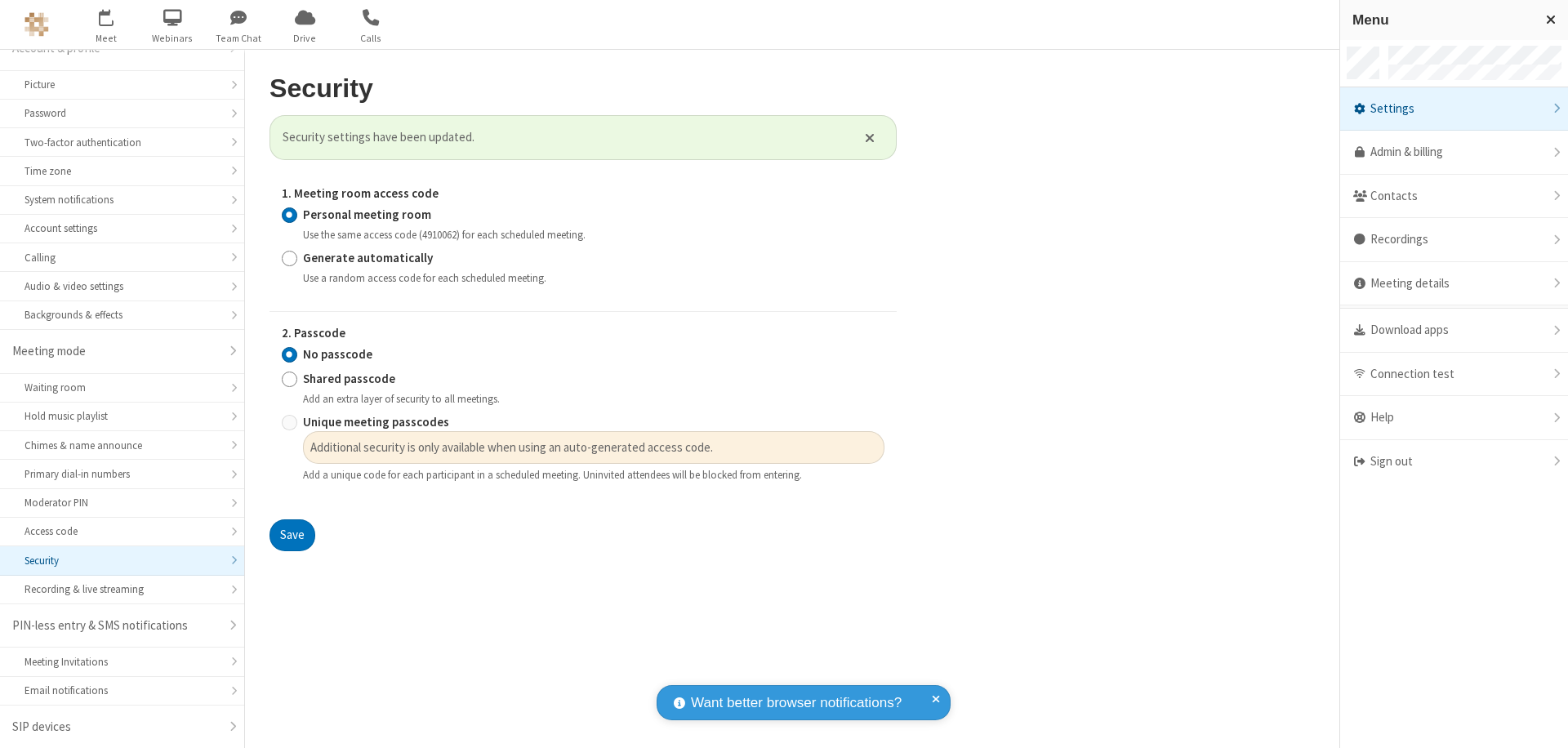
click at [1447, 461] on div "Sign out" at bounding box center [1453, 461] width 227 height 43
